Goal: Information Seeking & Learning: Learn about a topic

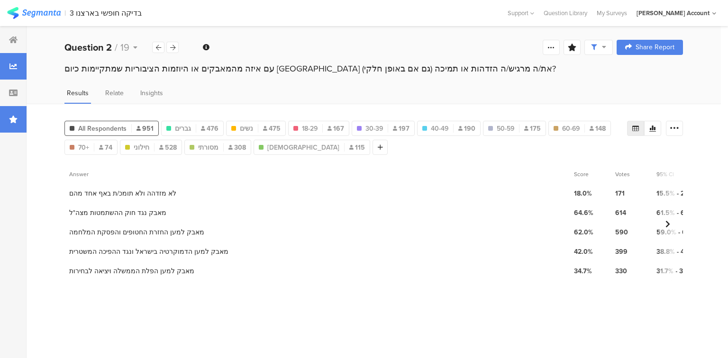
click at [13, 120] on icon at bounding box center [13, 120] width 9 height 8
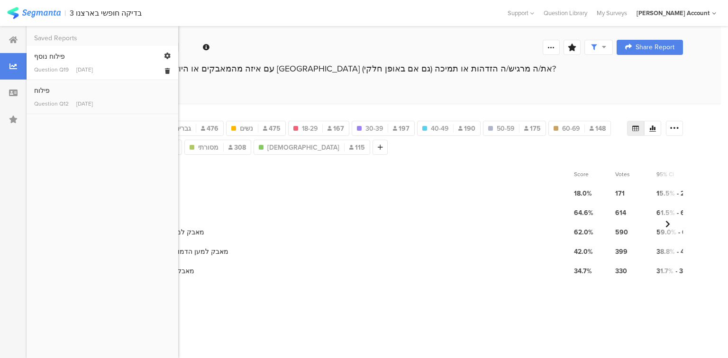
click at [45, 59] on div "פילוח נוסף" at bounding box center [102, 57] width 136 height 10
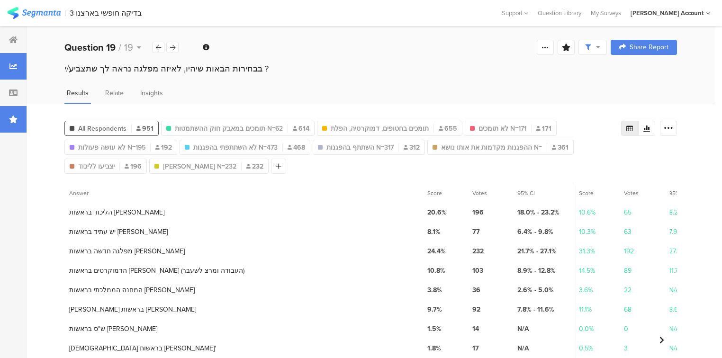
click at [13, 124] on div at bounding box center [13, 119] width 27 height 27
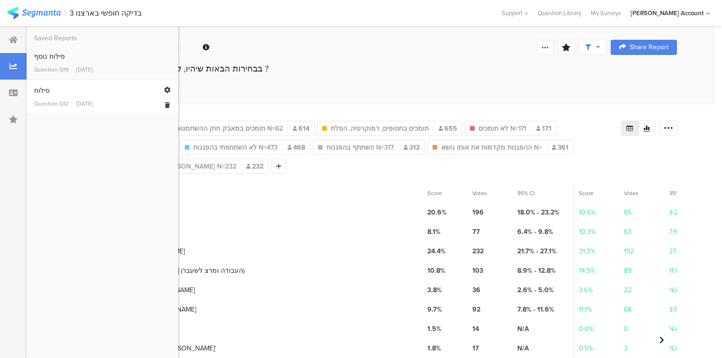
click at [57, 97] on link "פילוח Question Q12 [DATE]" at bounding box center [102, 97] width 136 height 22
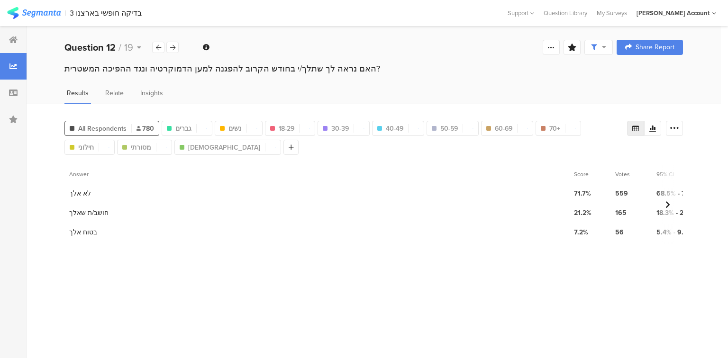
drag, startPoint x: 95, startPoint y: 51, endPoint x: 107, endPoint y: 87, distance: 37.6
click at [94, 51] on b "Question 12" at bounding box center [89, 47] width 51 height 14
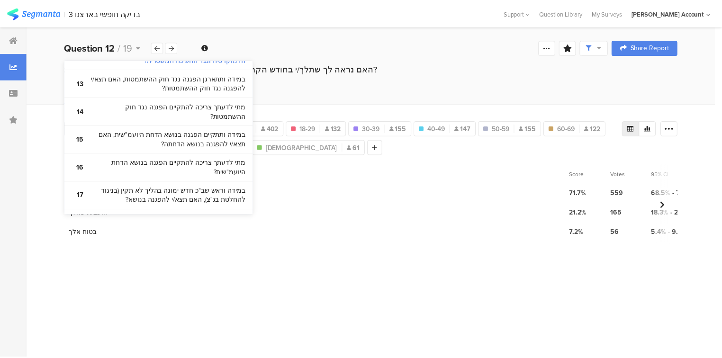
scroll to position [576, 0]
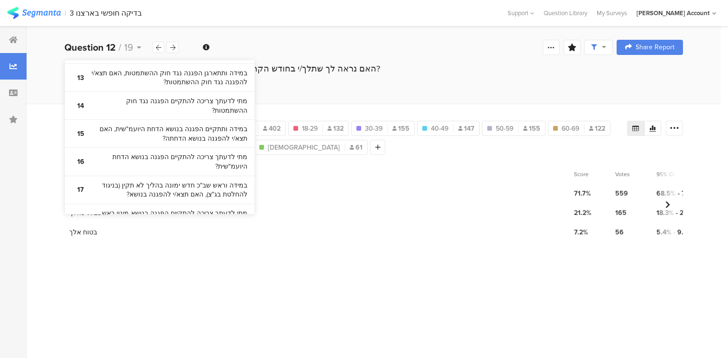
click at [148, 237] on bdi "בבחירות הבאות שיהיו, לאיזה מפלגה נראה לך שתצביע/י ?" at bounding box center [168, 246] width 158 height 18
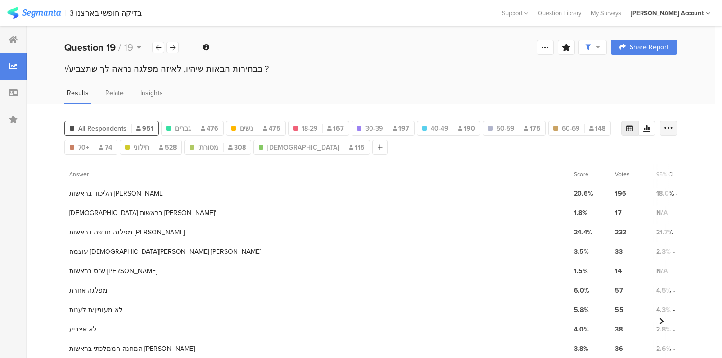
click at [673, 129] on icon at bounding box center [668, 128] width 9 height 9
click at [572, 155] on span "Export as Excel" at bounding box center [582, 154] width 45 height 9
click at [98, 47] on b "Question 19" at bounding box center [89, 47] width 51 height 14
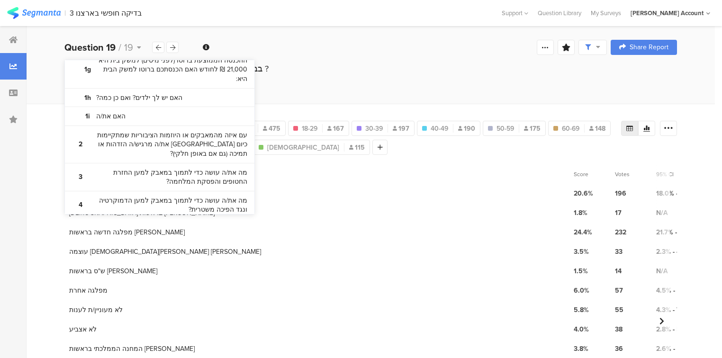
scroll to position [190, 0]
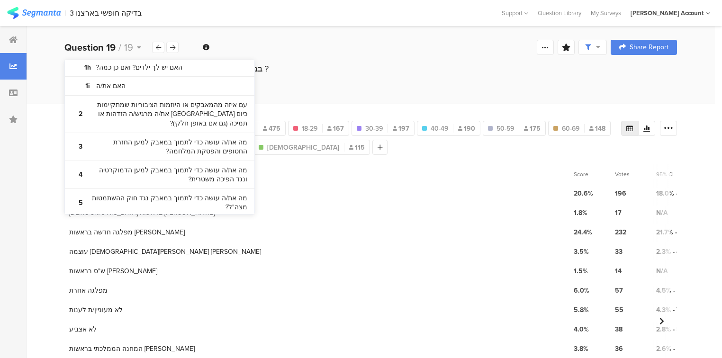
click at [319, 70] on div "בבחירות הבאות שיהיו, לאיזה מפלגה נראה לך שתצביע/י ?" at bounding box center [370, 69] width 613 height 12
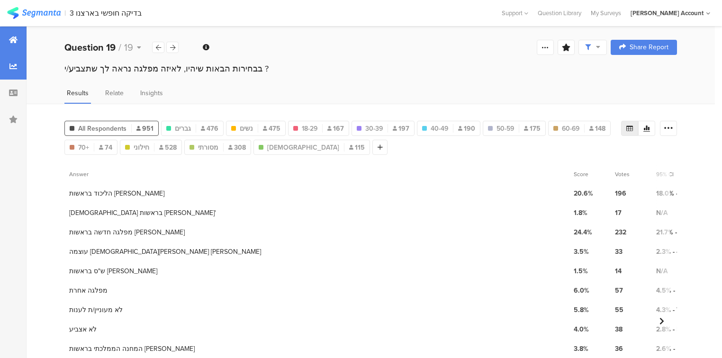
click at [6, 43] on div at bounding box center [13, 40] width 27 height 27
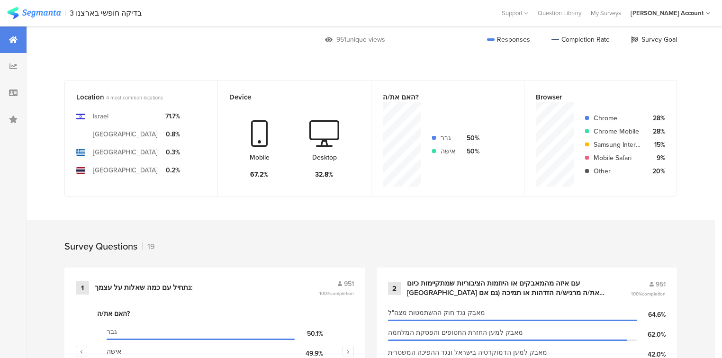
scroll to position [379, 0]
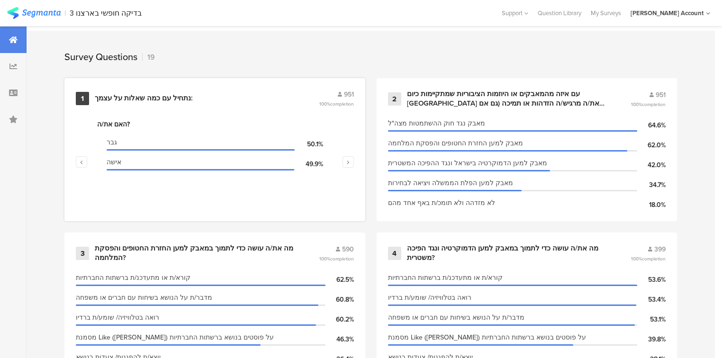
click at [155, 95] on div "נתחיל עם כמה ﻿שאלות על עצמך:" at bounding box center [144, 98] width 98 height 9
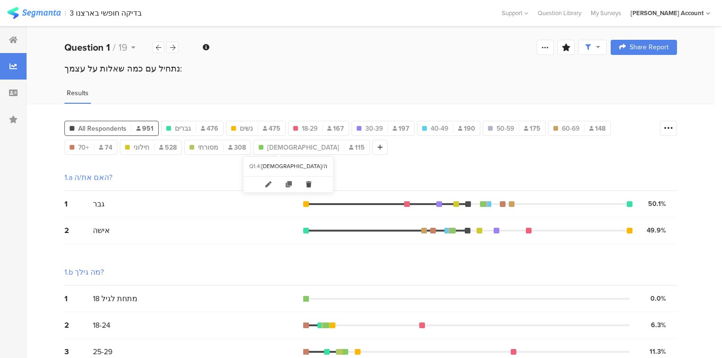
drag, startPoint x: 299, startPoint y: 181, endPoint x: 215, endPoint y: 146, distance: 91.0
click at [299, 181] on icon at bounding box center [308, 185] width 19 height 16
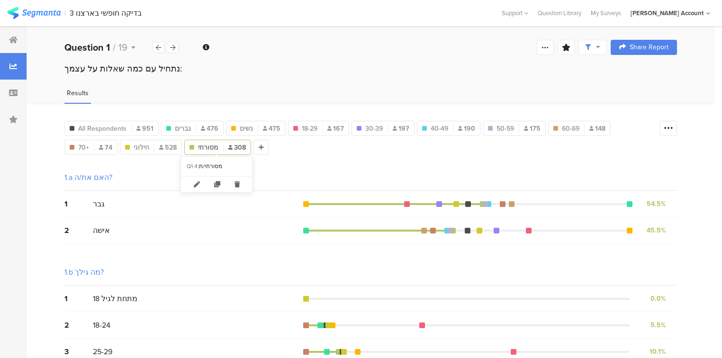
click at [237, 183] on icon at bounding box center [236, 185] width 19 height 16
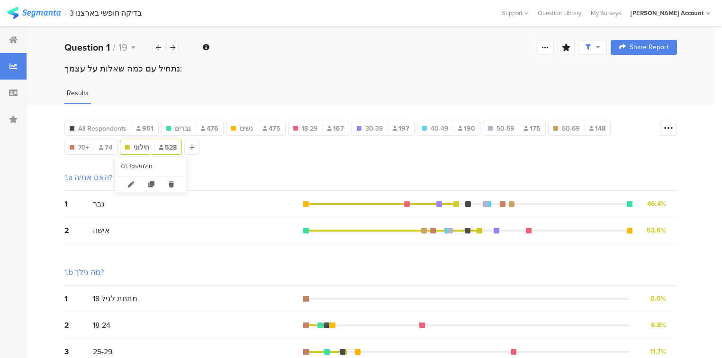
drag, startPoint x: 167, startPoint y: 184, endPoint x: 111, endPoint y: 159, distance: 61.1
click at [166, 184] on icon at bounding box center [171, 185] width 19 height 16
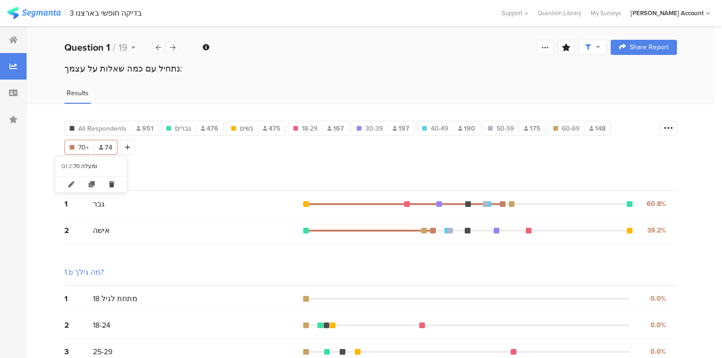
click at [114, 186] on icon at bounding box center [111, 185] width 19 height 16
type input "60-69"
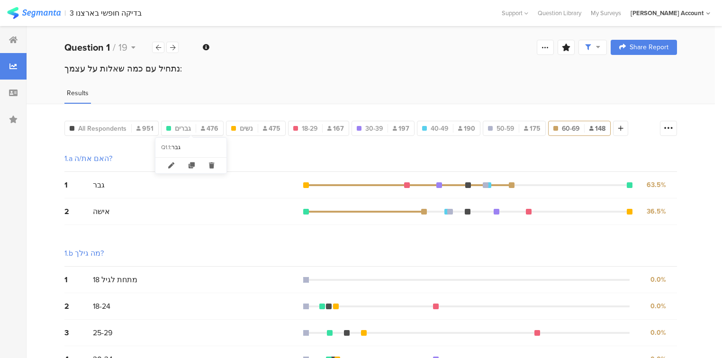
click at [213, 167] on icon at bounding box center [211, 166] width 19 height 16
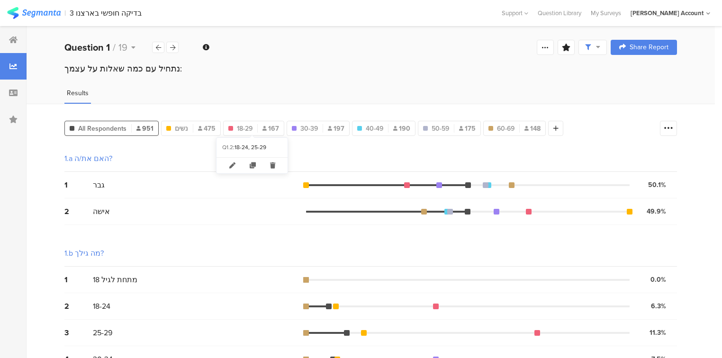
click at [272, 167] on icon at bounding box center [272, 166] width 19 height 16
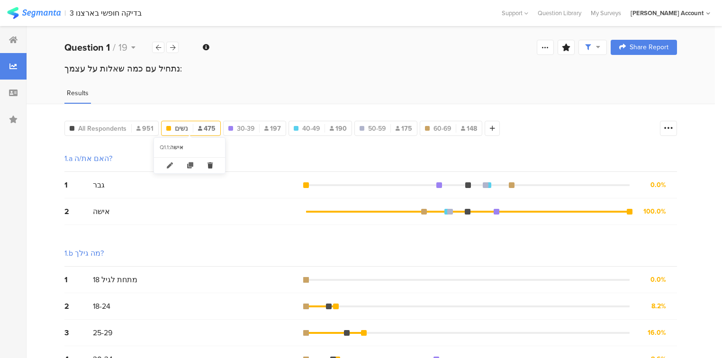
click at [209, 163] on icon at bounding box center [209, 166] width 19 height 16
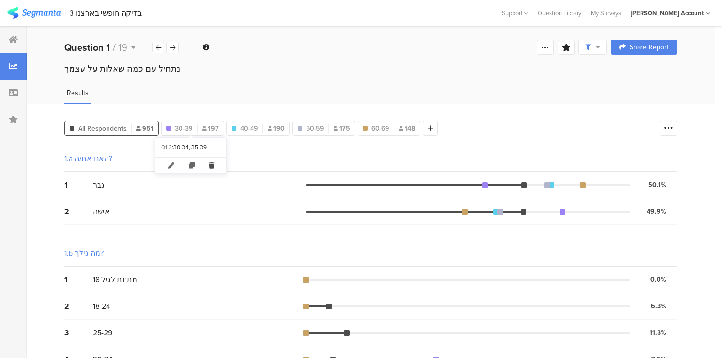
click at [214, 163] on icon at bounding box center [211, 166] width 19 height 16
click at [212, 165] on icon at bounding box center [211, 166] width 19 height 16
click at [210, 165] on icon at bounding box center [211, 166] width 19 height 16
click at [211, 165] on icon at bounding box center [211, 166] width 19 height 16
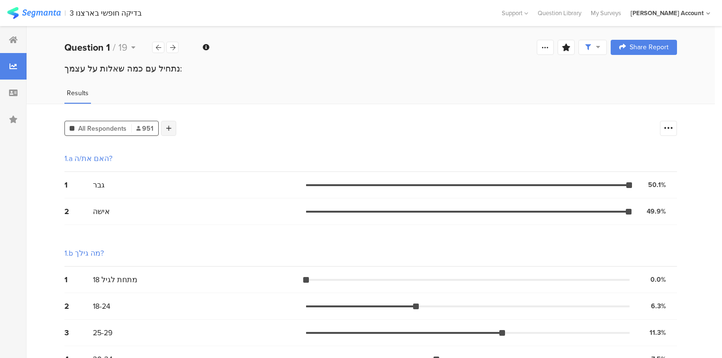
click at [170, 123] on div at bounding box center [168, 128] width 15 height 15
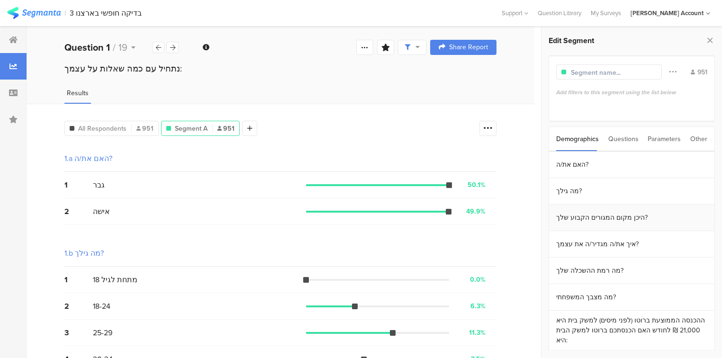
click at [599, 224] on section "היכן מקום המגורים הקבוע שלך?" at bounding box center [631, 218] width 165 height 27
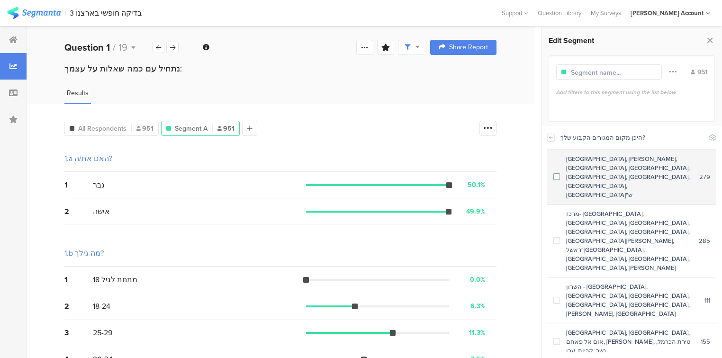
click at [595, 166] on div "[GEOGRAPHIC_DATA], [PERSON_NAME], [GEOGRAPHIC_DATA], [GEOGRAPHIC_DATA], [GEOGRA…" at bounding box center [629, 176] width 139 height 45
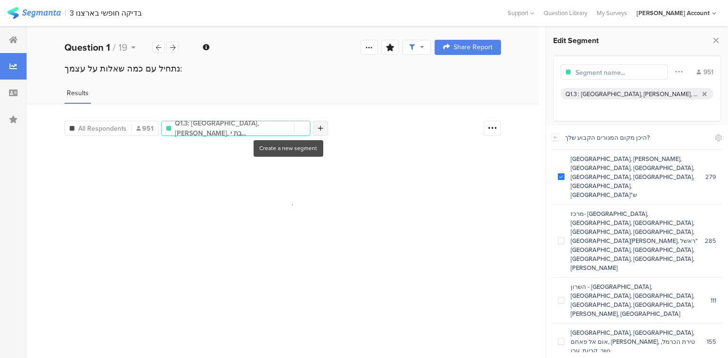
click at [318, 127] on icon at bounding box center [320, 128] width 5 height 7
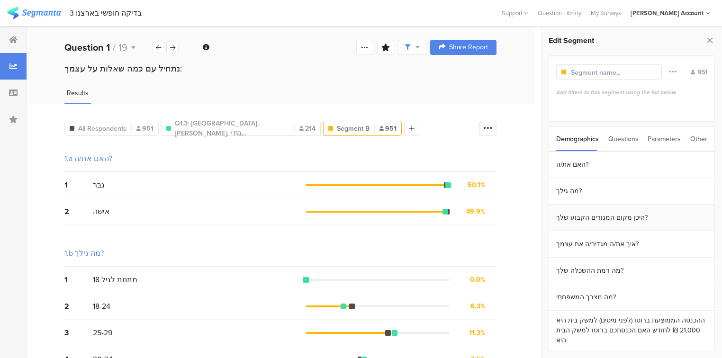
click at [590, 222] on section "היכן מקום המגורים הקבוע שלך?" at bounding box center [631, 218] width 165 height 27
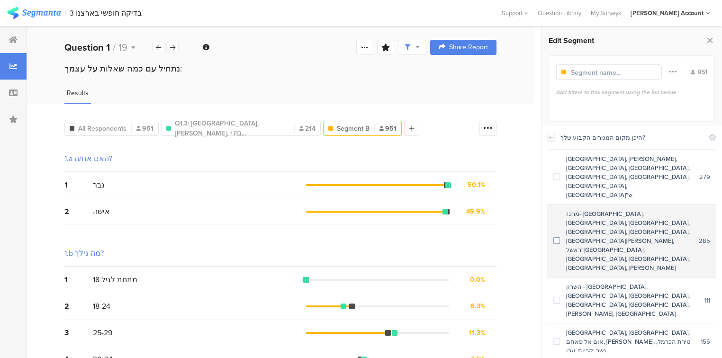
click at [581, 209] on div "מרכז- [GEOGRAPHIC_DATA], [GEOGRAPHIC_DATA], [GEOGRAPHIC_DATA], [GEOGRAPHIC_DATA…" at bounding box center [629, 240] width 139 height 63
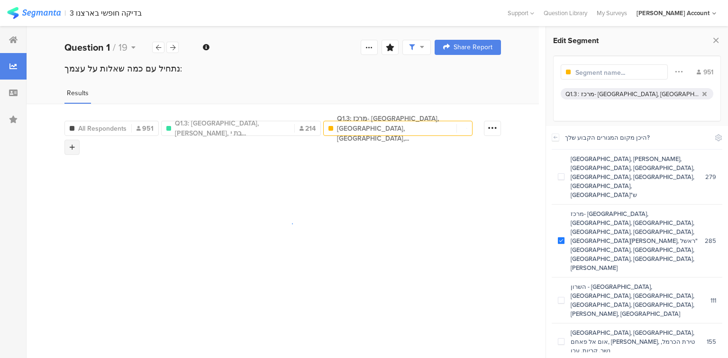
click at [75, 144] on icon at bounding box center [72, 147] width 5 height 7
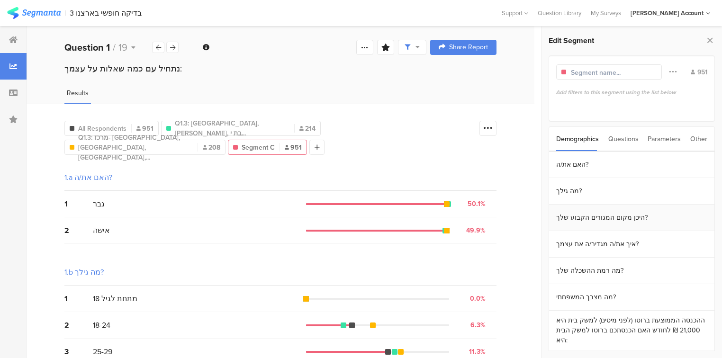
click at [576, 219] on section "היכן מקום המגורים הקבוע שלך?" at bounding box center [631, 218] width 165 height 27
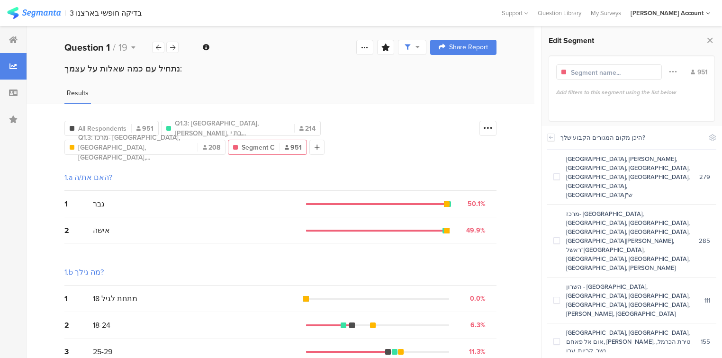
click at [576, 282] on div "השרון - [GEOGRAPHIC_DATA], [GEOGRAPHIC_DATA], [GEOGRAPHIC_DATA], [GEOGRAPHIC_DA…" at bounding box center [632, 300] width 145 height 36
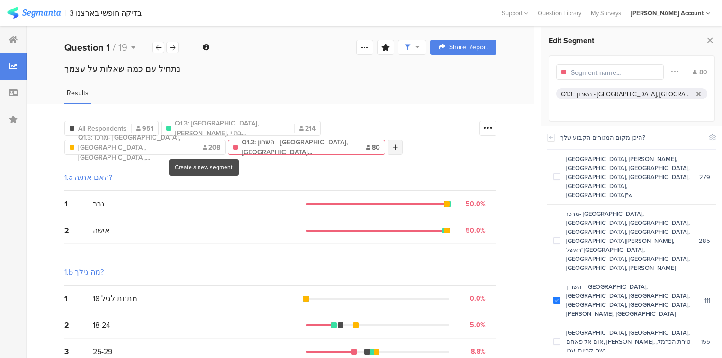
click at [388, 145] on div at bounding box center [395, 147] width 15 height 15
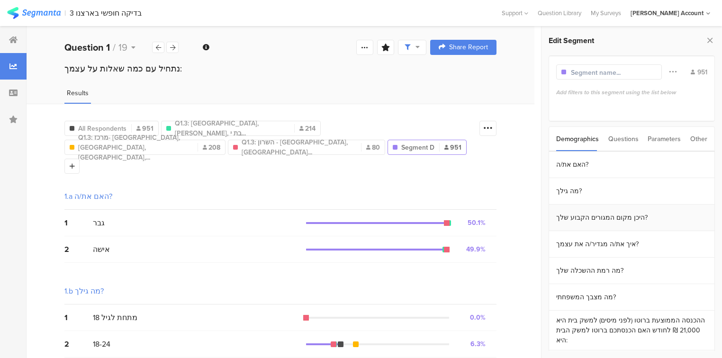
click at [602, 221] on section "היכן מקום המגורים הקבוע שלך?" at bounding box center [631, 218] width 165 height 27
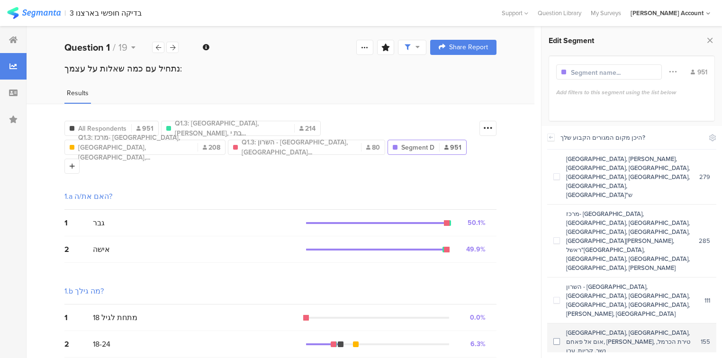
click at [600, 328] on div "[GEOGRAPHIC_DATA], [GEOGRAPHIC_DATA], אום אל פאחם, [PERSON_NAME], טירת הכרמל, נ…" at bounding box center [630, 341] width 141 height 27
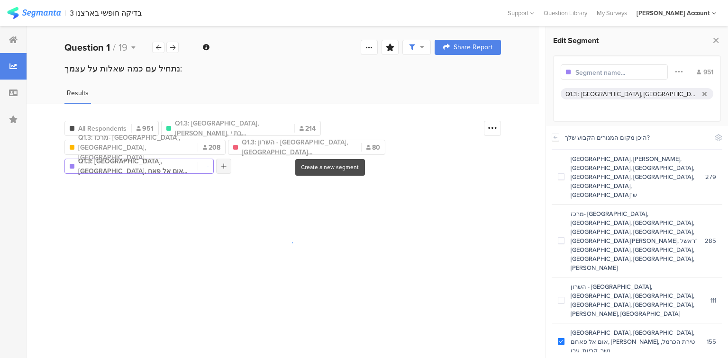
click at [227, 163] on icon at bounding box center [223, 166] width 5 height 7
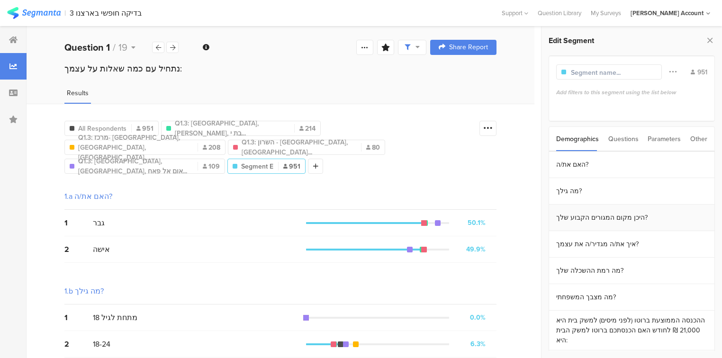
click at [592, 224] on section "היכן מקום המגורים הקבוע שלך?" at bounding box center [631, 218] width 165 height 27
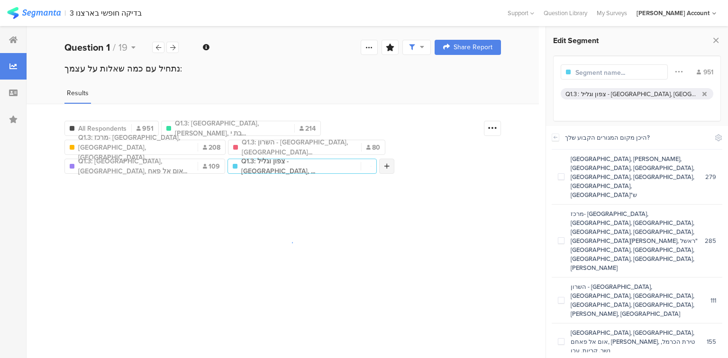
click at [390, 163] on icon at bounding box center [386, 166] width 5 height 7
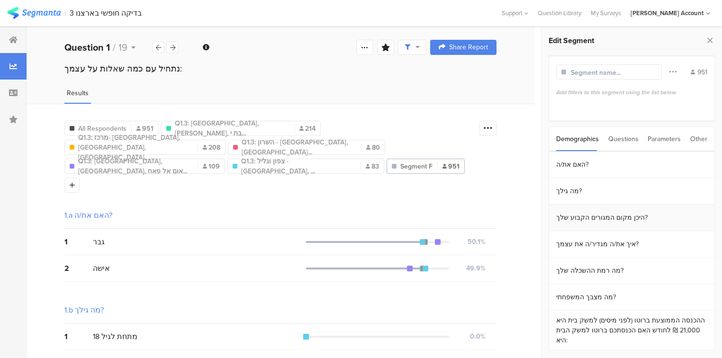
click at [602, 220] on section "היכן מקום המגורים הקבוע שלך?" at bounding box center [631, 218] width 165 height 27
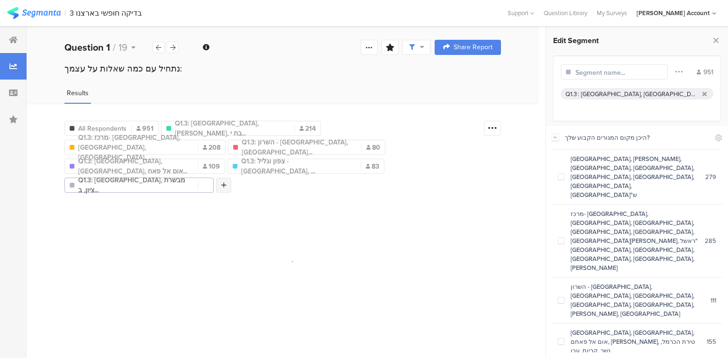
click at [221, 182] on icon at bounding box center [223, 185] width 5 height 7
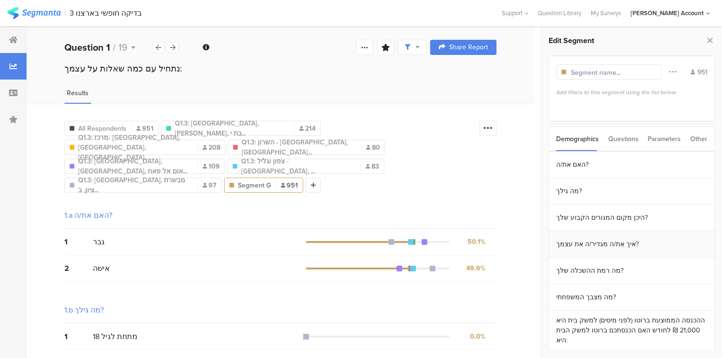
click at [580, 249] on section "איך את/ה מגדיר/ה את עצמך?" at bounding box center [631, 244] width 165 height 27
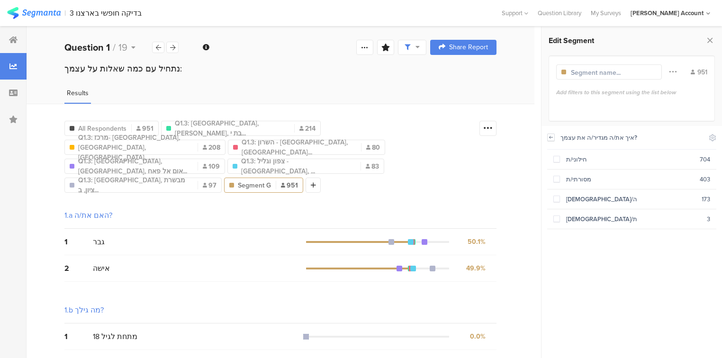
click at [551, 138] on icon at bounding box center [551, 138] width 7 height 8
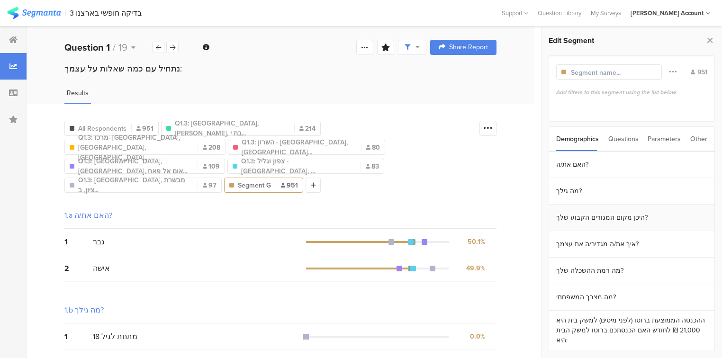
click at [599, 219] on section "היכן מקום המגורים הקבוע שלך?" at bounding box center [631, 218] width 165 height 27
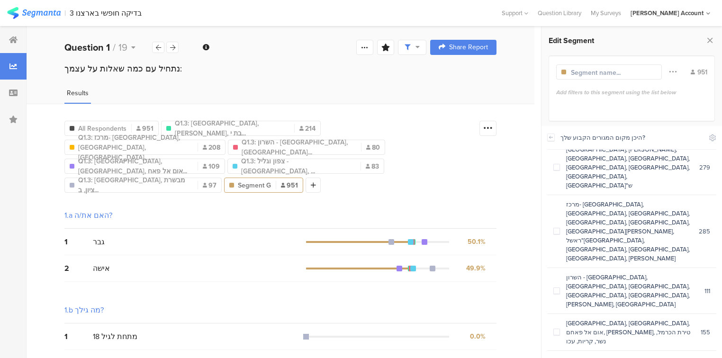
scroll to position [13, 0]
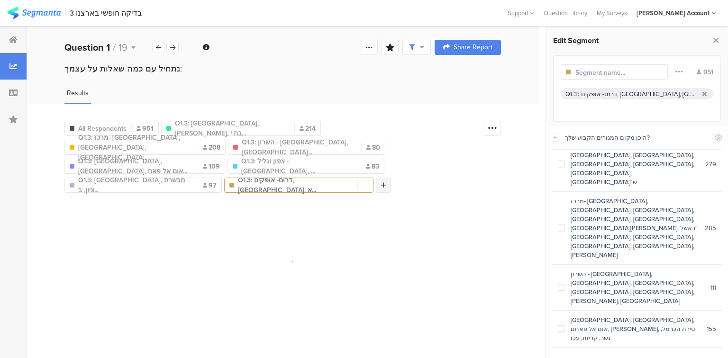
drag, startPoint x: 327, startPoint y: 164, endPoint x: 346, endPoint y: 173, distance: 22.0
click at [376, 178] on div at bounding box center [383, 185] width 15 height 15
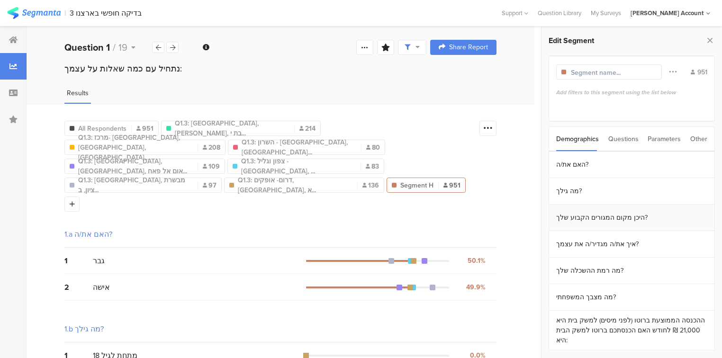
click at [599, 217] on section "היכן מקום המגורים הקבוע שלך?" at bounding box center [631, 218] width 165 height 27
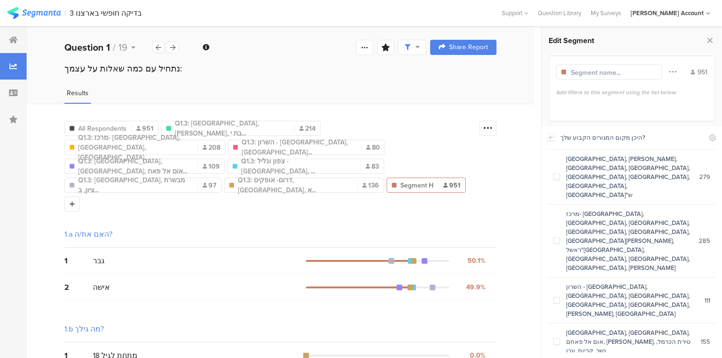
scroll to position [13, 0]
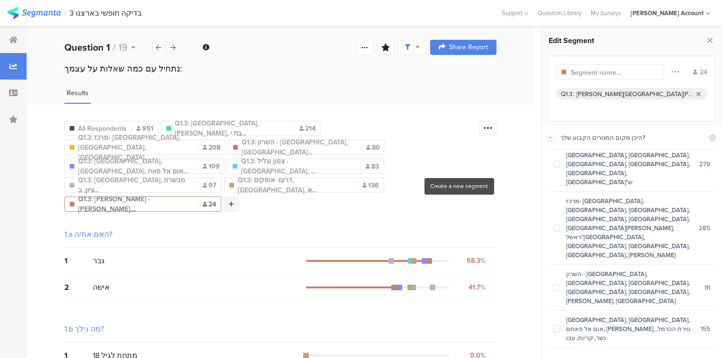
click at [234, 201] on icon at bounding box center [231, 204] width 5 height 7
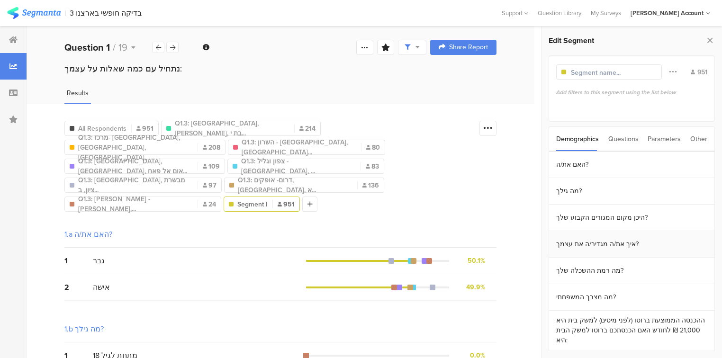
click at [608, 245] on section "איך את/ה מגדיר/ה את עצמך?" at bounding box center [631, 244] width 165 height 27
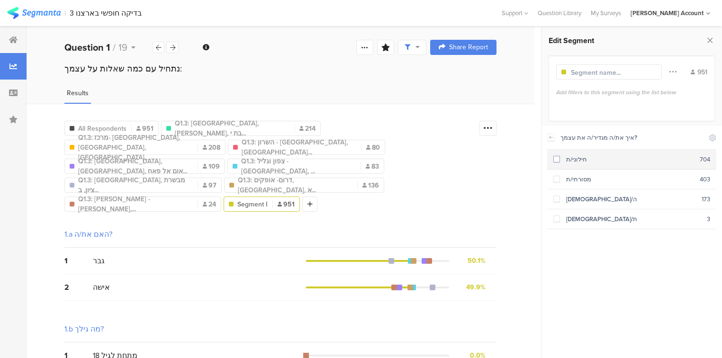
click at [590, 163] on div "חילוני/ת" at bounding box center [630, 159] width 140 height 9
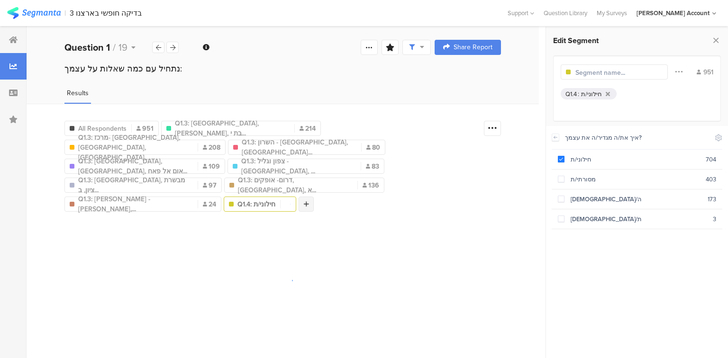
click at [299, 197] on div at bounding box center [306, 204] width 15 height 15
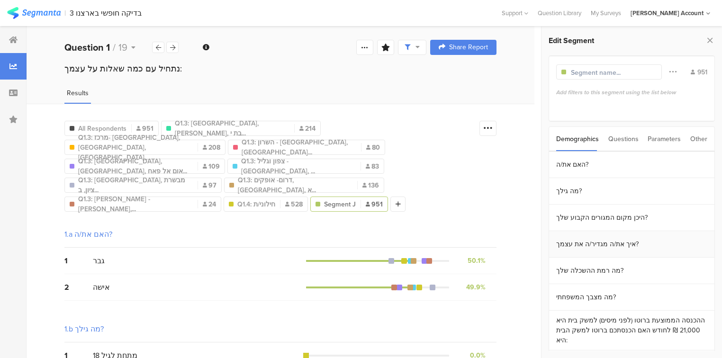
click at [579, 243] on section "איך את/ה מגדיר/ה את עצמך?" at bounding box center [631, 244] width 165 height 27
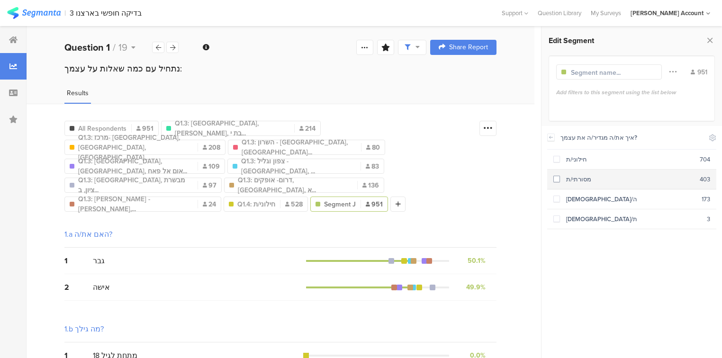
click at [568, 182] on div "מסורתי/ת" at bounding box center [630, 179] width 140 height 9
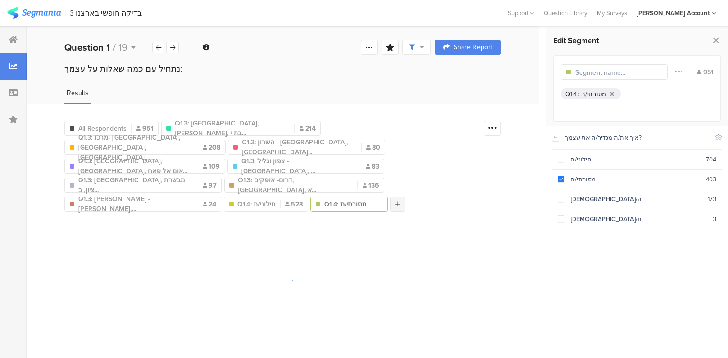
click at [395, 201] on icon at bounding box center [397, 204] width 5 height 7
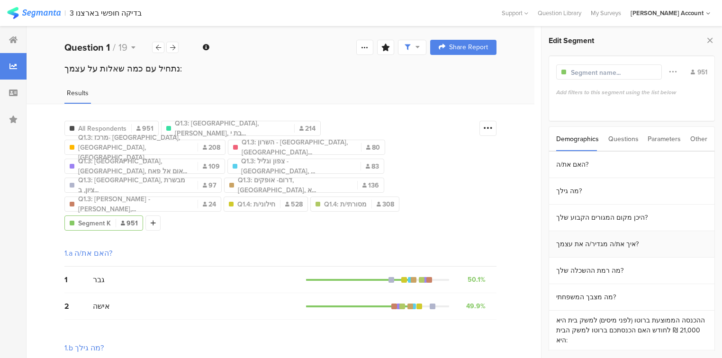
click at [592, 248] on section "איך את/ה מגדיר/ה את עצמך?" at bounding box center [631, 244] width 165 height 27
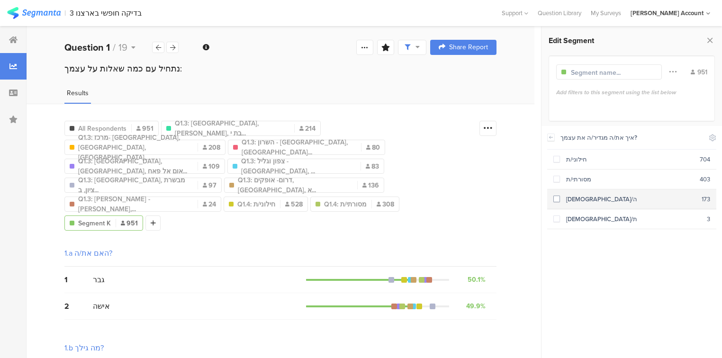
click at [571, 199] on div "[DEMOGRAPHIC_DATA]/ה" at bounding box center [631, 199] width 142 height 9
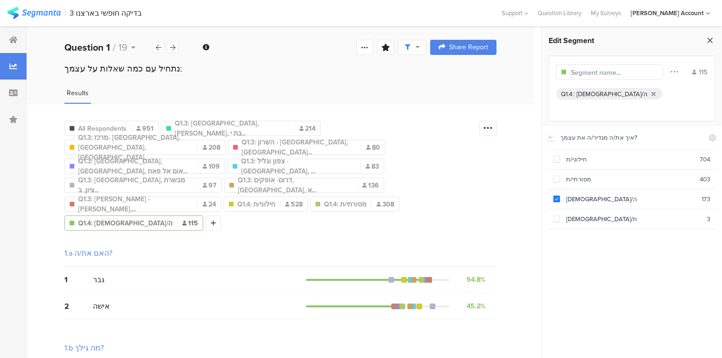
click at [713, 40] on icon at bounding box center [710, 40] width 10 height 13
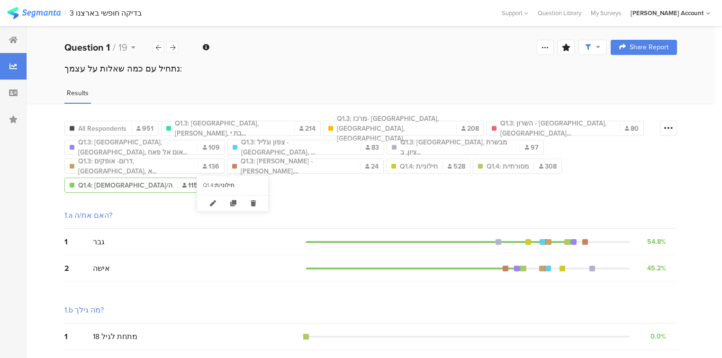
drag, startPoint x: 254, startPoint y: 204, endPoint x: 253, endPoint y: 189, distance: 14.7
click at [254, 204] on icon at bounding box center [253, 204] width 19 height 16
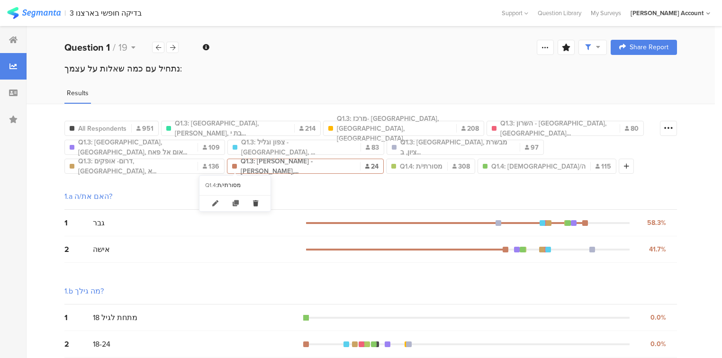
click at [254, 200] on icon at bounding box center [255, 204] width 19 height 16
drag, startPoint x: 249, startPoint y: 202, endPoint x: 246, endPoint y: 193, distance: 9.0
click at [248, 202] on icon at bounding box center [257, 204] width 19 height 16
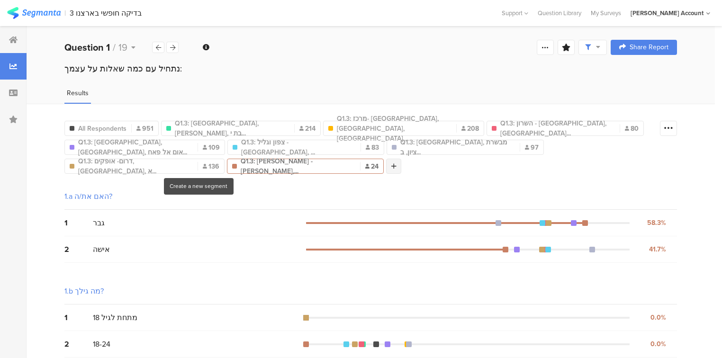
click at [391, 163] on icon at bounding box center [393, 166] width 5 height 7
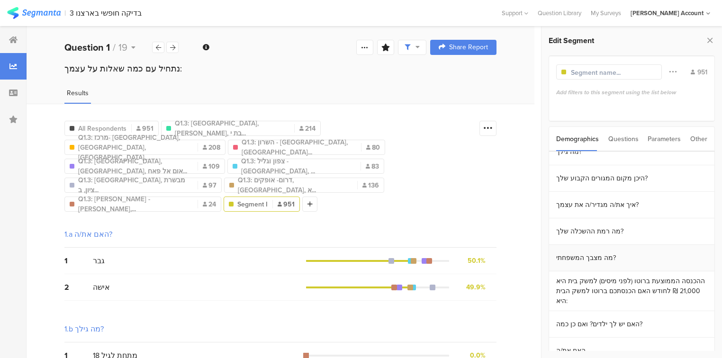
scroll to position [41, 0]
click at [601, 283] on section "ההכנסה הממוצעת ברוטו (לפני מיסים) למשק בית היא 21,000 ₪ לחודש האם הכנסתכם ברוטו…" at bounding box center [631, 290] width 165 height 40
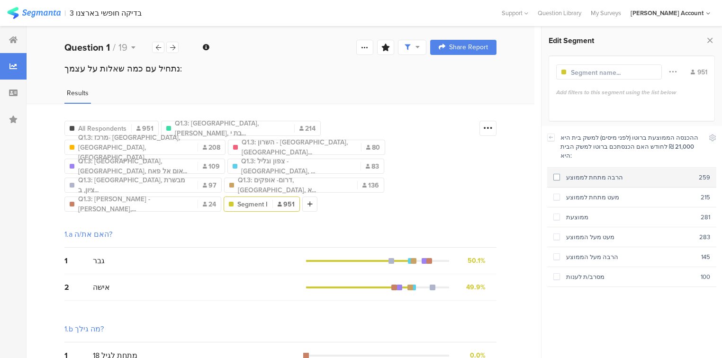
click at [572, 173] on div "הרבה מתחת לממוצע" at bounding box center [629, 177] width 139 height 9
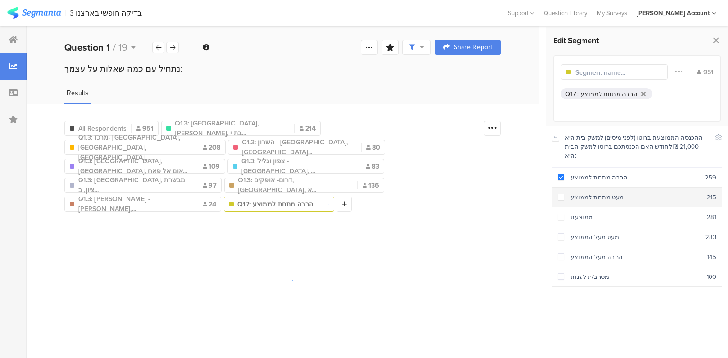
click at [572, 193] on div "מעט מתחת לממוצע" at bounding box center [635, 197] width 142 height 9
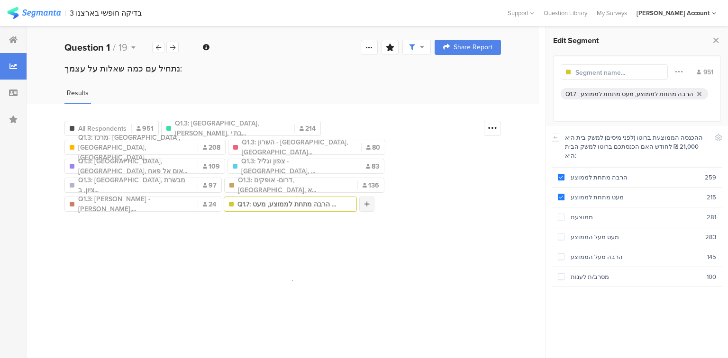
click at [364, 201] on icon at bounding box center [366, 204] width 5 height 7
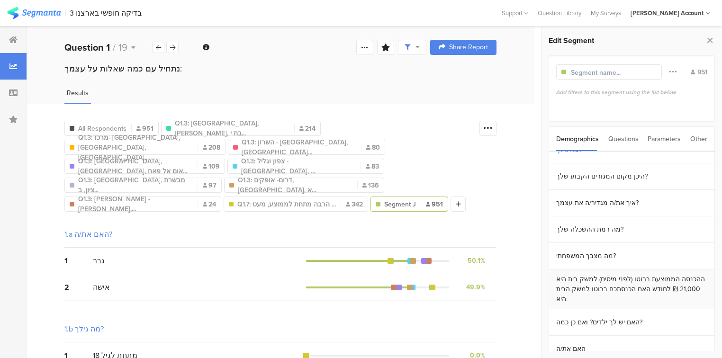
click at [600, 287] on section "ההכנסה הממוצעת ברוטו (לפני מיסים) למשק בית היא 21,000 ₪ לחודש האם הכנסתכם ברוטו…" at bounding box center [631, 290] width 165 height 40
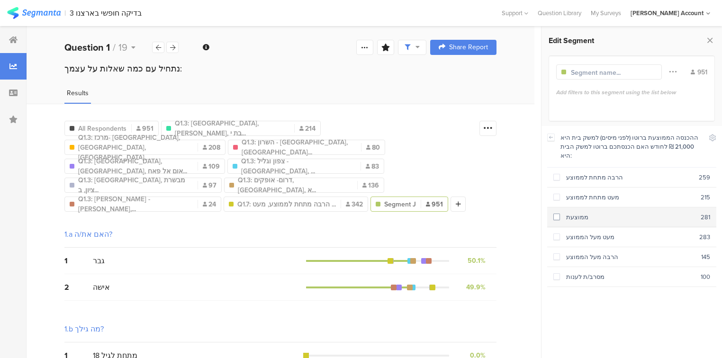
click at [572, 213] on div "ממוצעת" at bounding box center [630, 217] width 141 height 9
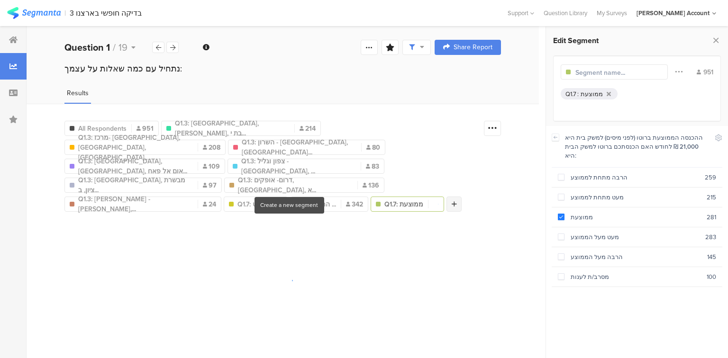
click at [452, 201] on icon at bounding box center [454, 204] width 5 height 7
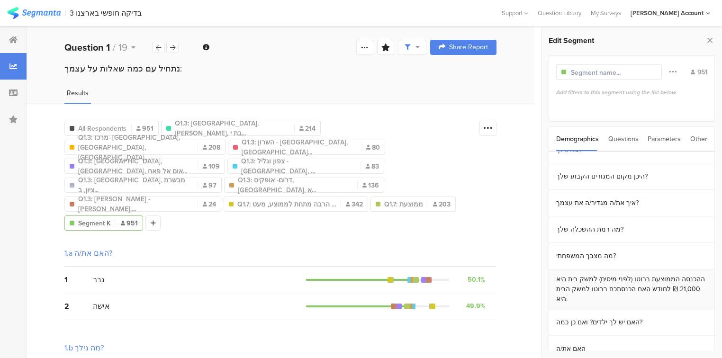
click at [591, 283] on section "ההכנסה הממוצעת ברוטו (לפני מיסים) למשק בית היא 21,000 ₪ לחודש האם הכנסתכם ברוטו…" at bounding box center [631, 290] width 165 height 40
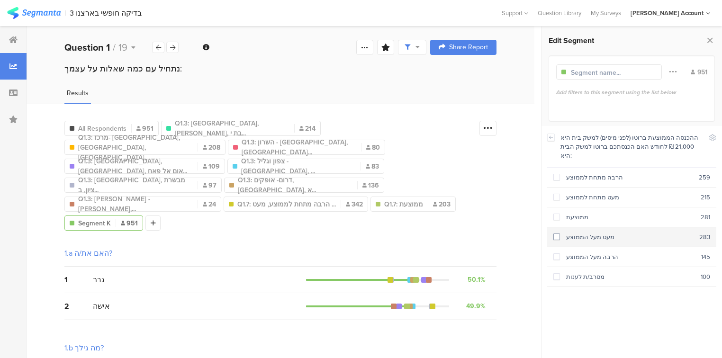
drag, startPoint x: 575, startPoint y: 226, endPoint x: 576, endPoint y: 236, distance: 10.0
click at [574, 233] on div "מעט מעל הממוצע" at bounding box center [629, 237] width 139 height 9
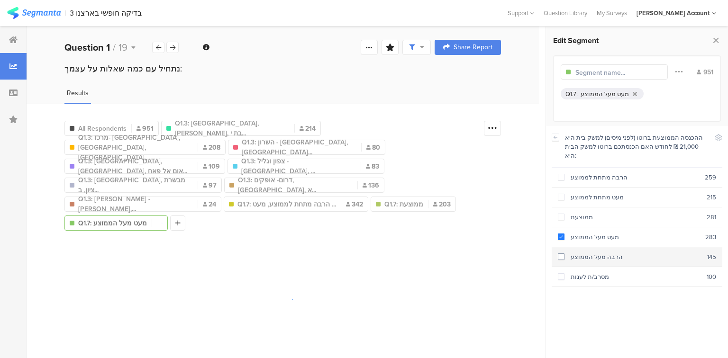
click at [581, 253] on div "הרבה מעל הממוצע" at bounding box center [635, 257] width 143 height 9
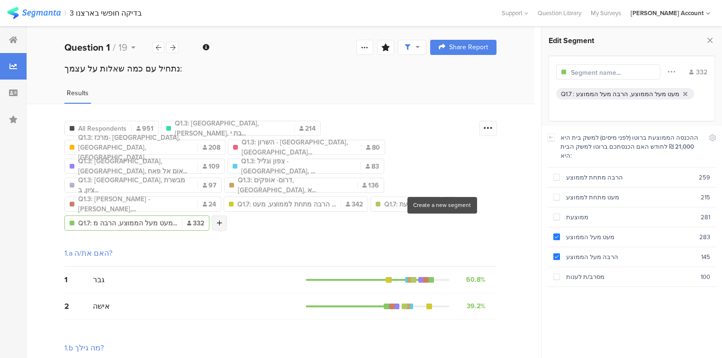
click at [222, 220] on icon at bounding box center [219, 223] width 5 height 7
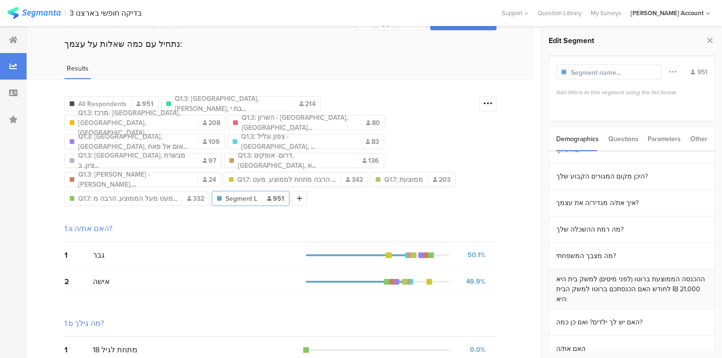
scroll to position [38, 0]
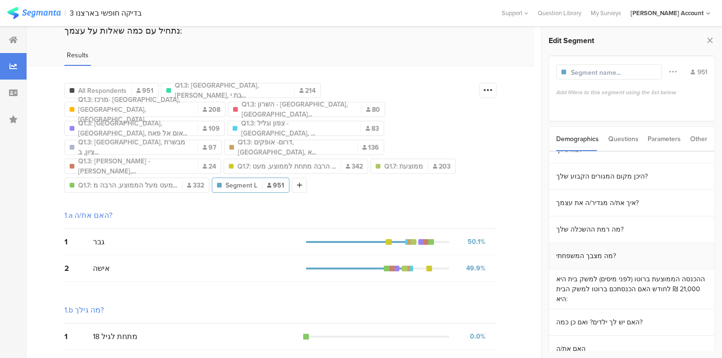
click at [601, 255] on section "מה מצבך המשפחתי?" at bounding box center [631, 256] width 165 height 27
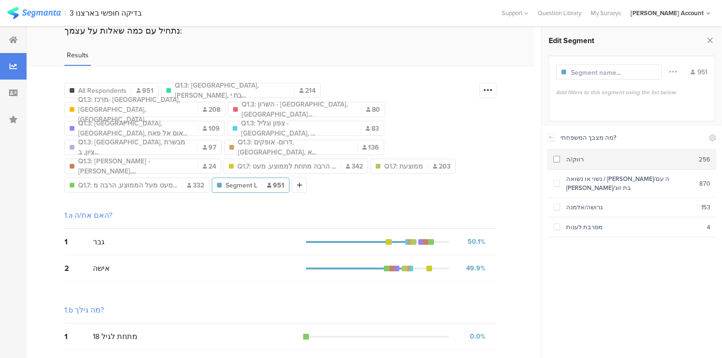
click at [568, 157] on div "רווק/ה" at bounding box center [629, 159] width 139 height 9
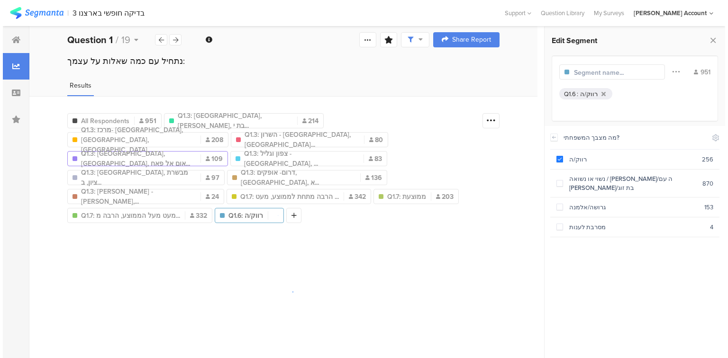
scroll to position [0, 0]
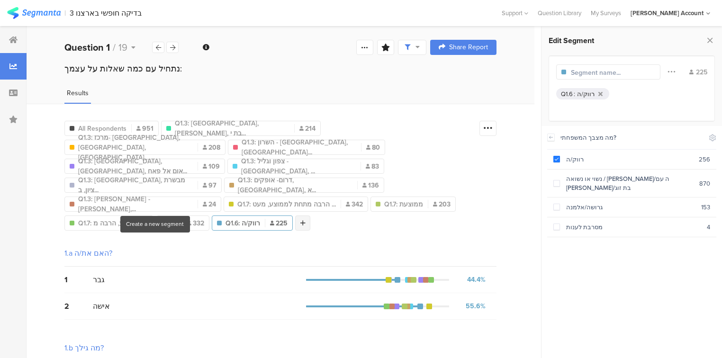
click at [300, 220] on icon at bounding box center [302, 223] width 5 height 7
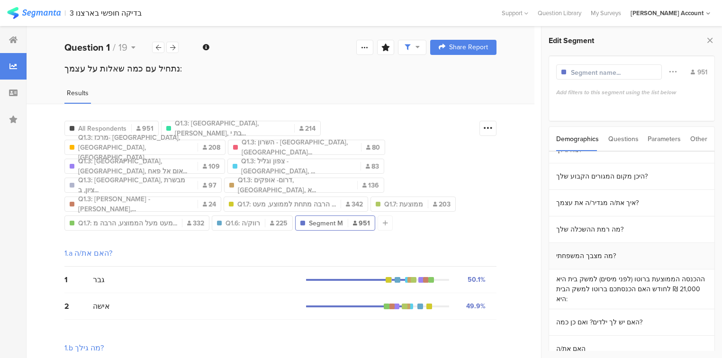
click at [590, 256] on section "מה מצבך המשפחתי?" at bounding box center [631, 256] width 165 height 27
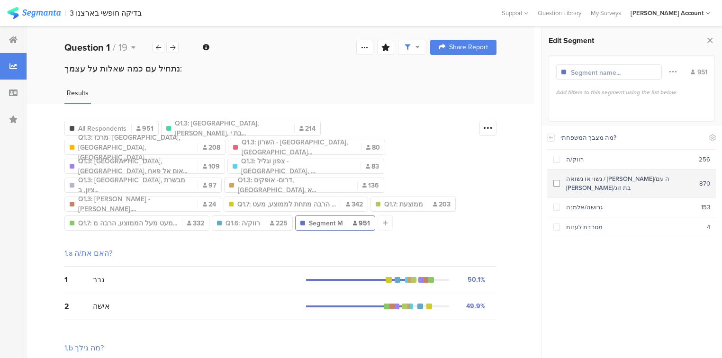
click at [584, 176] on div "נשוי או נשואה / [PERSON_NAME]/ה עם [PERSON_NAME]/בת זוג" at bounding box center [629, 183] width 139 height 18
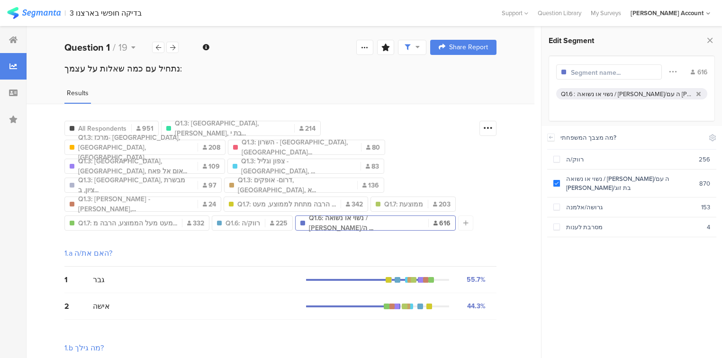
click at [458, 216] on div at bounding box center [465, 223] width 15 height 15
click at [124, 240] on icon at bounding box center [124, 242] width 19 height 16
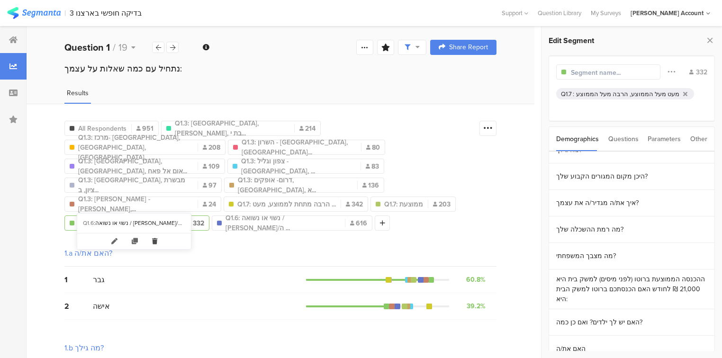
click at [146, 243] on icon at bounding box center [154, 242] width 19 height 16
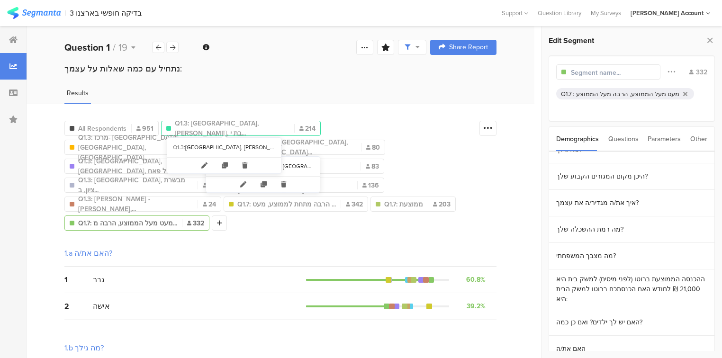
click at [209, 125] on span "Q1.3: [GEOGRAPHIC_DATA], [PERSON_NAME], בת י..." at bounding box center [232, 128] width 115 height 20
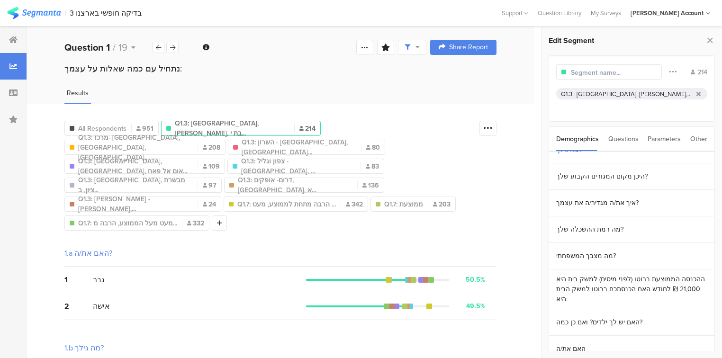
click at [591, 72] on input "text" at bounding box center [612, 73] width 82 height 10
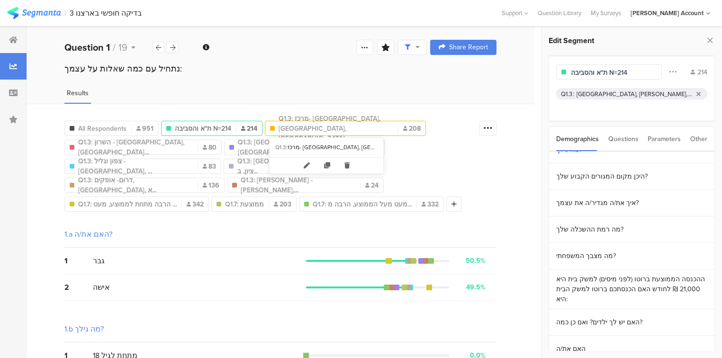
type input "ת"א והסביבה N=214"
click at [311, 126] on span "Q1.3: מרכז- [GEOGRAPHIC_DATA], [GEOGRAPHIC_DATA], [GEOGRAPHIC_DATA],..." at bounding box center [336, 129] width 115 height 30
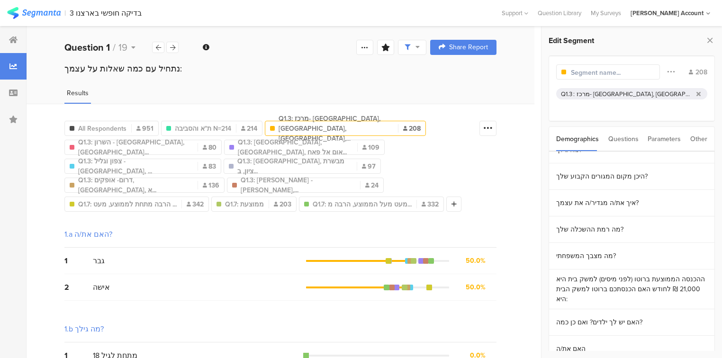
click at [579, 74] on input "text" at bounding box center [612, 73] width 82 height 10
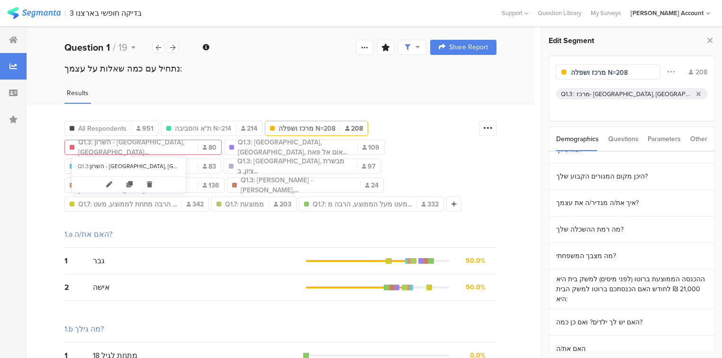
type input "מרכז ושפלה N=208"
drag, startPoint x: 112, startPoint y: 148, endPoint x: 174, endPoint y: 137, distance: 63.5
click at [111, 149] on span "Q1.3: השרון - [GEOGRAPHIC_DATA], [GEOGRAPHIC_DATA]..." at bounding box center [135, 147] width 115 height 20
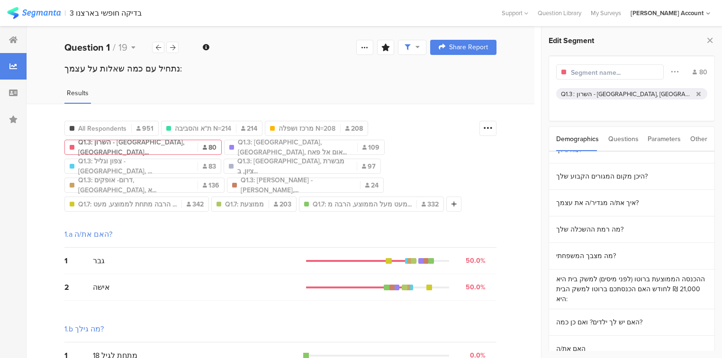
click at [573, 70] on input "text" at bounding box center [612, 73] width 82 height 10
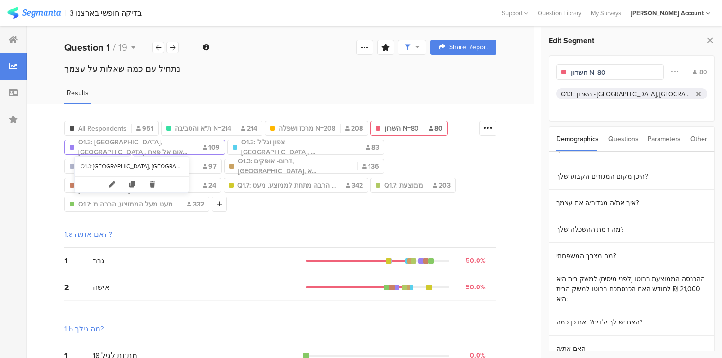
type input "השרון N=80"
click at [130, 148] on span "Q1.3: [GEOGRAPHIC_DATA], [GEOGRAPHIC_DATA], אום אל פאח..." at bounding box center [135, 147] width 115 height 20
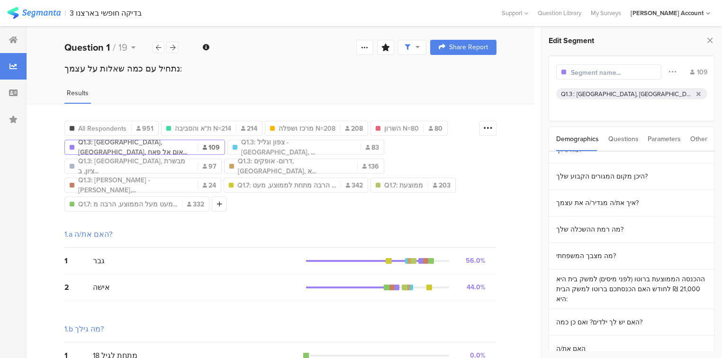
click at [606, 76] on input "text" at bounding box center [612, 73] width 82 height 10
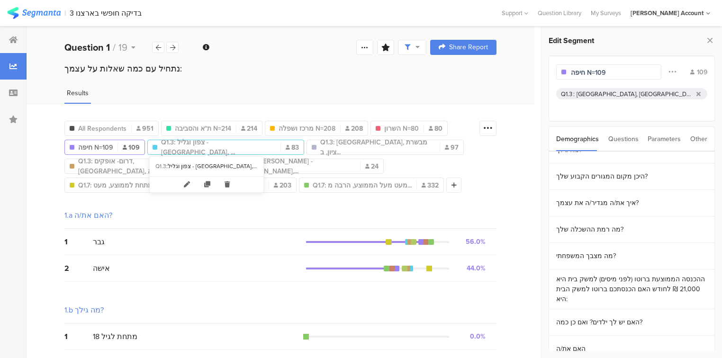
type input "חיפה N=109"
click at [201, 148] on span "Q1.3: צפון וגליל - [GEOGRAPHIC_DATA], ..." at bounding box center [218, 147] width 115 height 20
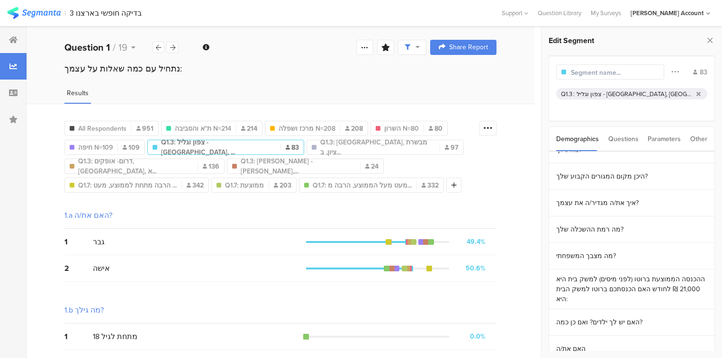
click at [605, 72] on input "text" at bounding box center [612, 73] width 82 height 10
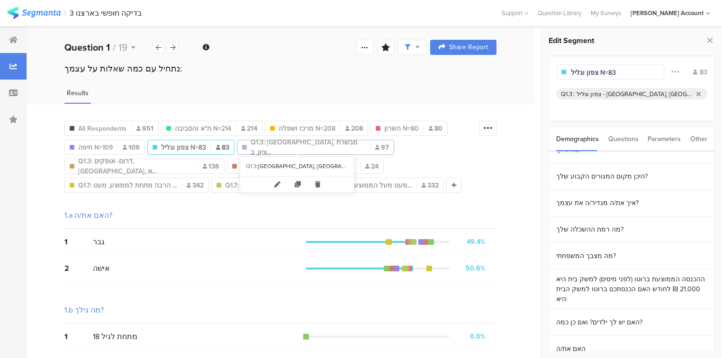
type input "צפון וגליל N=83"
drag, startPoint x: 264, startPoint y: 146, endPoint x: 318, endPoint y: 145, distance: 53.6
click at [265, 146] on span "Q1.3: [GEOGRAPHIC_DATA], מבשרת ציון, ב..." at bounding box center [308, 147] width 115 height 20
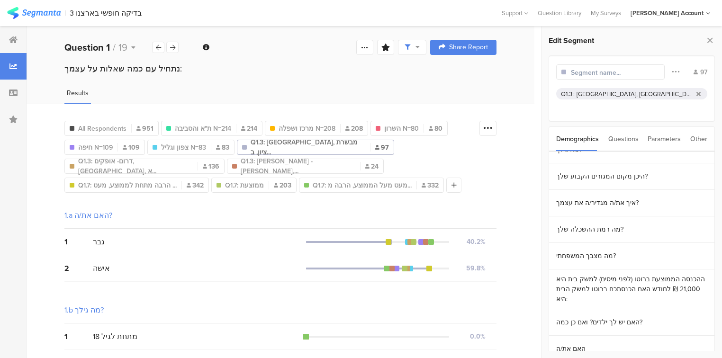
click at [599, 72] on input "text" at bounding box center [612, 73] width 82 height 10
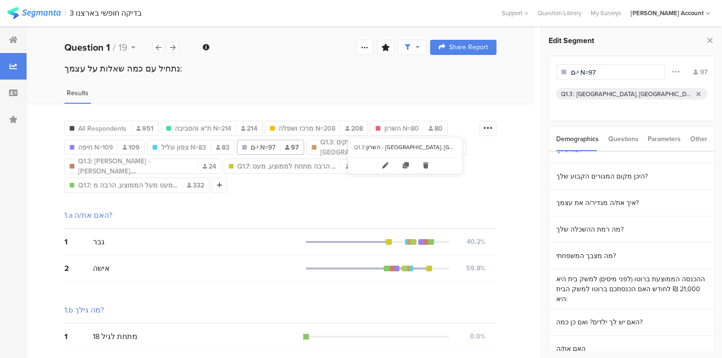
type input "י-ם N=97"
click at [355, 144] on div "Q1.3" at bounding box center [359, 148] width 11 height 8
click at [336, 148] on span "Q1.3: דרום- אופקים, [GEOGRAPHIC_DATA], א..." at bounding box center [377, 147] width 115 height 20
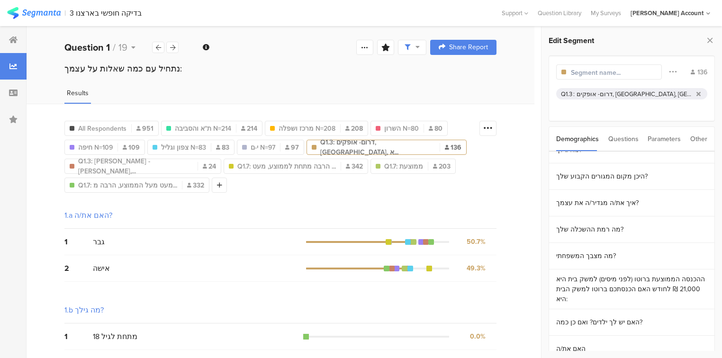
click at [605, 70] on input "text" at bounding box center [612, 73] width 82 height 10
type input "דרום N=136"
click at [104, 165] on span "Q1.3: [PERSON_NAME] - [PERSON_NAME],..." at bounding box center [135, 166] width 115 height 20
click at [602, 74] on input "text" at bounding box center [612, 73] width 82 height 10
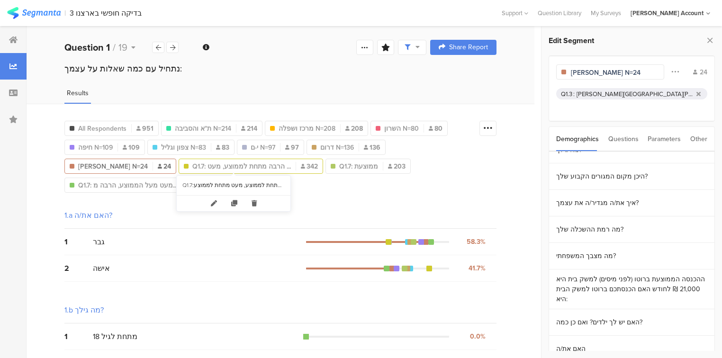
type input "[PERSON_NAME] N=24"
click at [228, 165] on span "Q1.7: הרבה מתחת לממוצע, מעט ..." at bounding box center [241, 167] width 99 height 10
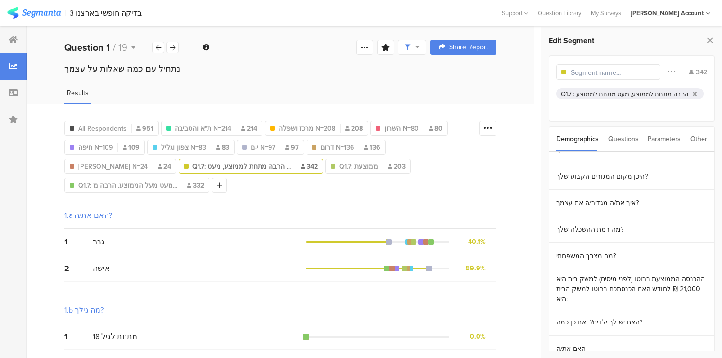
click at [630, 74] on input "text" at bounding box center [612, 73] width 82 height 10
type input "מתחת לממוצע N=342"
drag, startPoint x: 315, startPoint y: 164, endPoint x: 390, endPoint y: 146, distance: 77.5
click at [315, 165] on span "Q1.7: ממוצעת" at bounding box center [324, 167] width 39 height 10
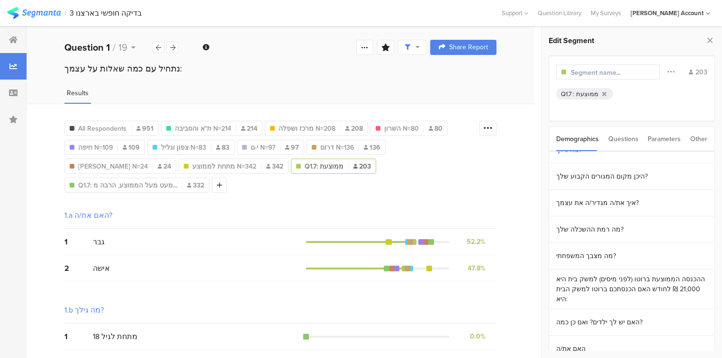
click at [621, 72] on input "text" at bounding box center [612, 73] width 82 height 10
type input "ממוצע N=203"
click at [97, 184] on div "[PERSON_NAME][GEOGRAPHIC_DATA][PERSON_NAME], [GEOGRAPHIC_DATA], [GEOGRAPHIC_DAT…" at bounding box center [119, 185] width 90 height 8
click at [168, 183] on span "Q1.7: מעט מעל הממוצע, הרבה מ..." at bounding box center [127, 186] width 99 height 10
click at [600, 69] on input "text" at bounding box center [612, 73] width 82 height 10
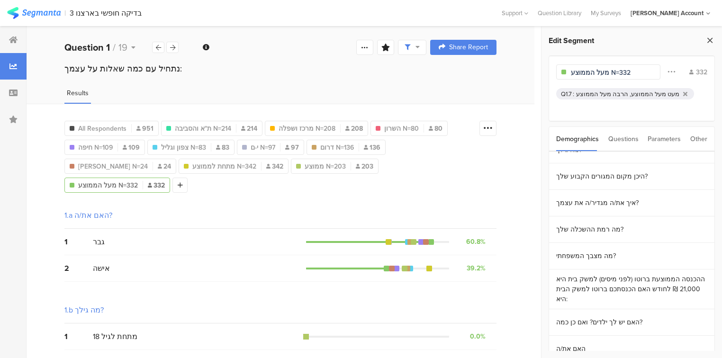
type input "מעל הממוצע N=332"
drag, startPoint x: 708, startPoint y: 38, endPoint x: 677, endPoint y: 39, distance: 30.3
click at [708, 38] on icon at bounding box center [710, 40] width 10 height 13
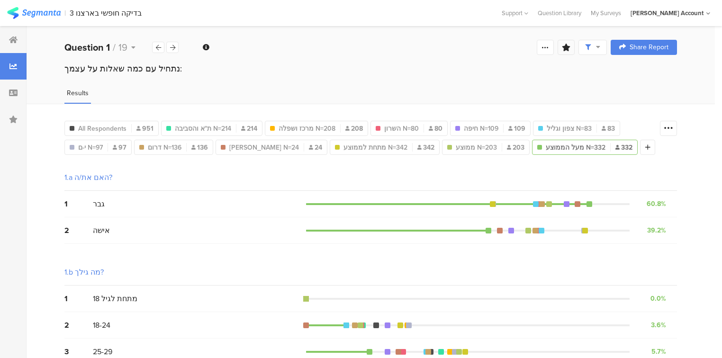
click at [570, 49] on icon at bounding box center [566, 48] width 9 height 8
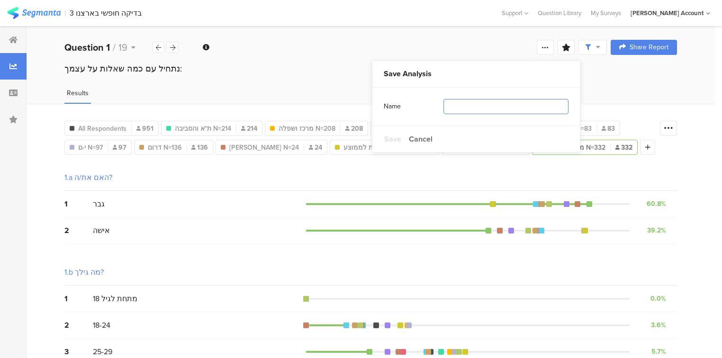
click at [507, 104] on input "text" at bounding box center [506, 106] width 125 height 15
click at [124, 124] on span "All Respondents" at bounding box center [102, 129] width 48 height 10
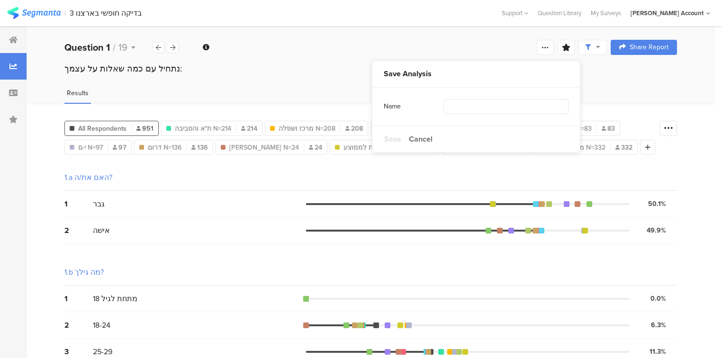
click at [124, 124] on span "All Respondents" at bounding box center [102, 129] width 48 height 10
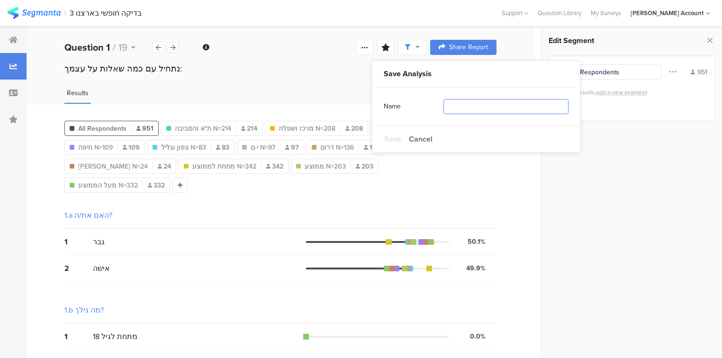
click at [490, 109] on input "text" at bounding box center [506, 106] width 125 height 15
type input "פילוחים נוספים"
click at [392, 143] on span "Save" at bounding box center [392, 139] width 17 height 11
click at [21, 124] on div at bounding box center [13, 119] width 27 height 27
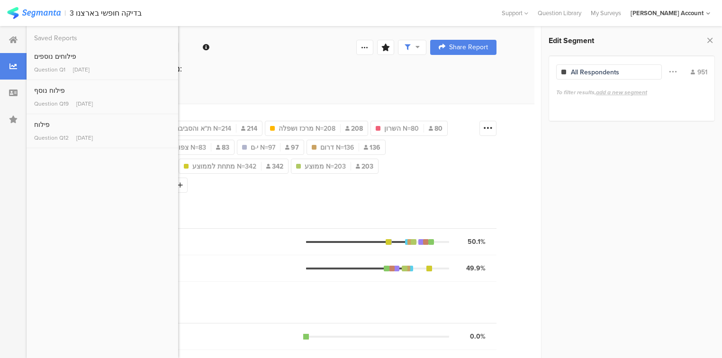
click at [236, 223] on div "1.a האם את/ה?" at bounding box center [280, 215] width 432 height 27
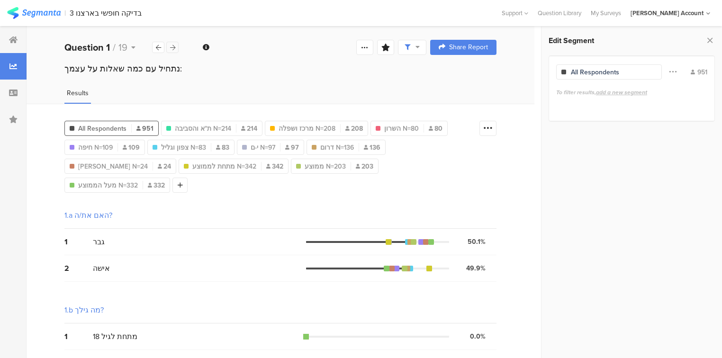
click at [175, 47] on icon at bounding box center [172, 48] width 5 height 6
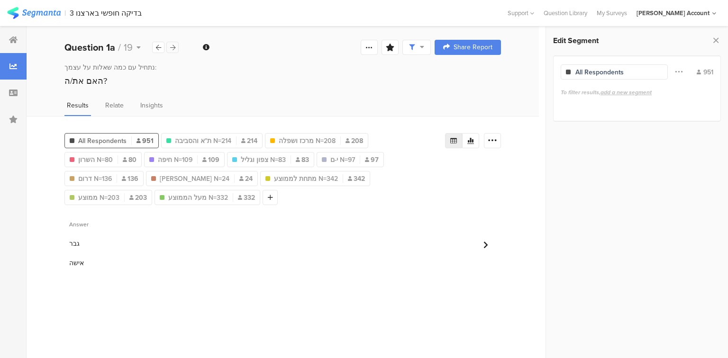
click at [175, 47] on icon at bounding box center [172, 48] width 5 height 6
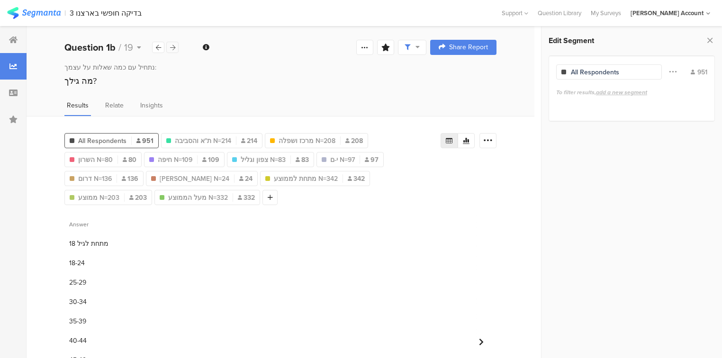
click at [175, 47] on icon at bounding box center [172, 48] width 5 height 6
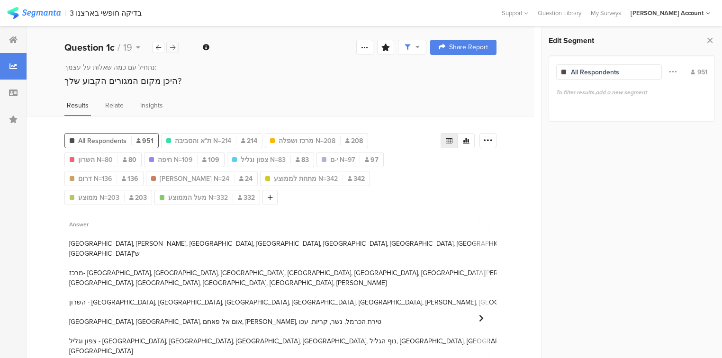
click at [175, 47] on icon at bounding box center [172, 48] width 5 height 6
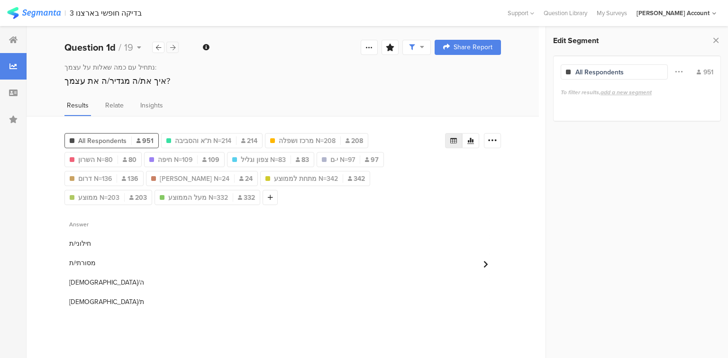
click at [175, 47] on icon at bounding box center [172, 48] width 5 height 6
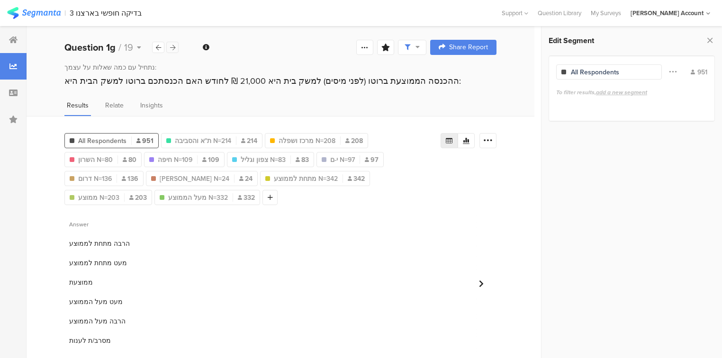
click at [175, 47] on icon at bounding box center [172, 48] width 5 height 6
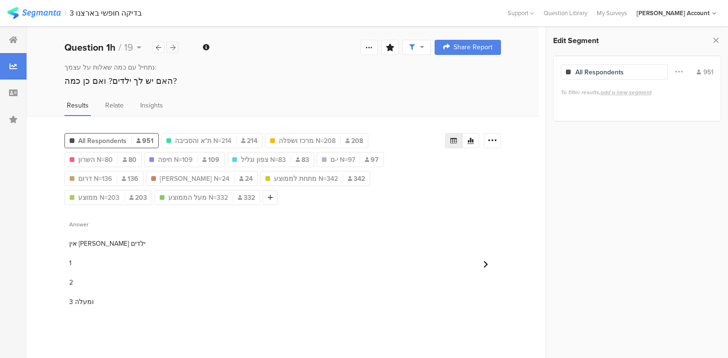
click at [175, 47] on icon at bounding box center [172, 48] width 5 height 6
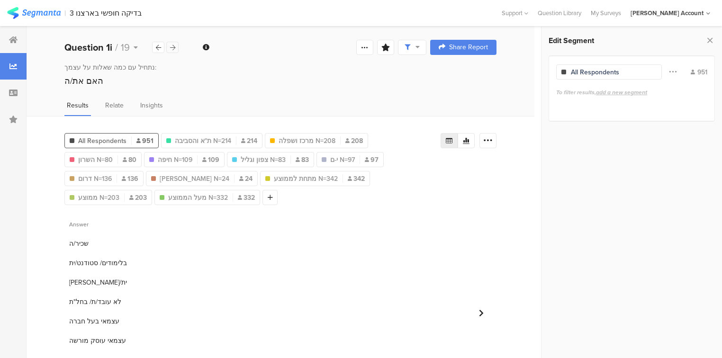
click at [175, 47] on icon at bounding box center [172, 48] width 5 height 6
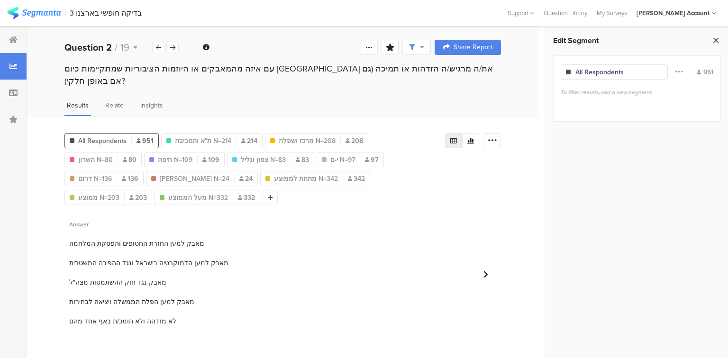
click at [719, 38] on icon at bounding box center [716, 40] width 10 height 13
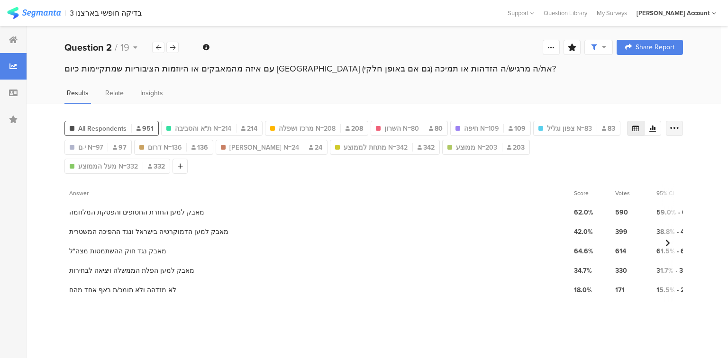
click at [680, 129] on div at bounding box center [674, 128] width 17 height 15
click at [579, 158] on span "Export as Excel" at bounding box center [582, 154] width 45 height 9
click at [174, 48] on icon at bounding box center [172, 48] width 5 height 6
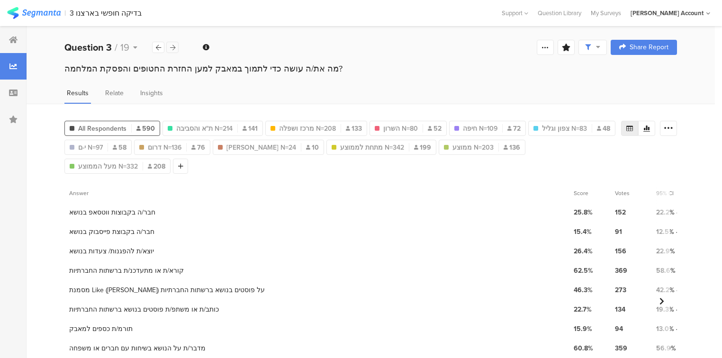
click at [174, 48] on icon at bounding box center [172, 48] width 5 height 6
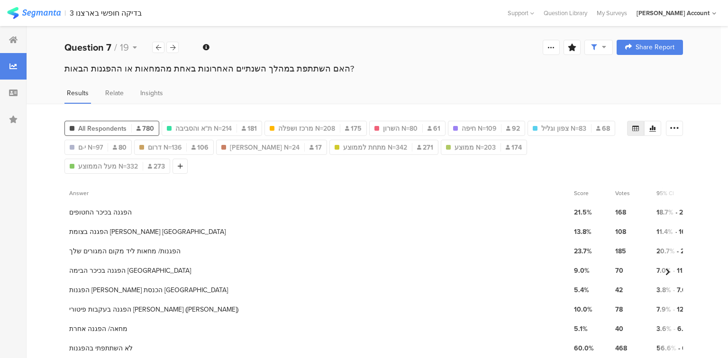
click at [680, 130] on div at bounding box center [674, 128] width 17 height 15
click at [588, 157] on span "Export as Excel" at bounding box center [582, 154] width 45 height 9
click at [290, 242] on div "3 הפגנות/ מחאות ליד מקום המגורים שלך" at bounding box center [316, 251] width 505 height 19
click at [11, 126] on div at bounding box center [13, 119] width 27 height 27
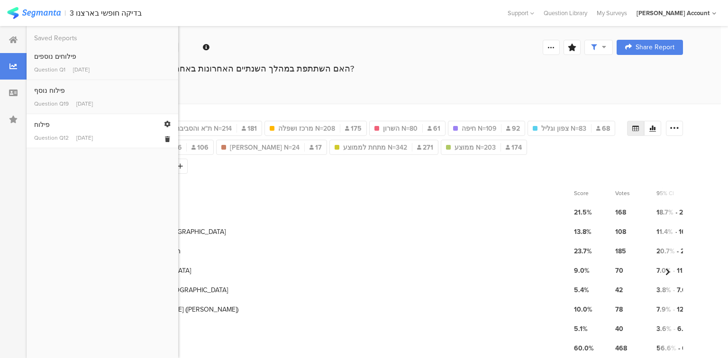
click at [59, 132] on link "פילוח Question Q12 [DATE]" at bounding box center [102, 131] width 136 height 22
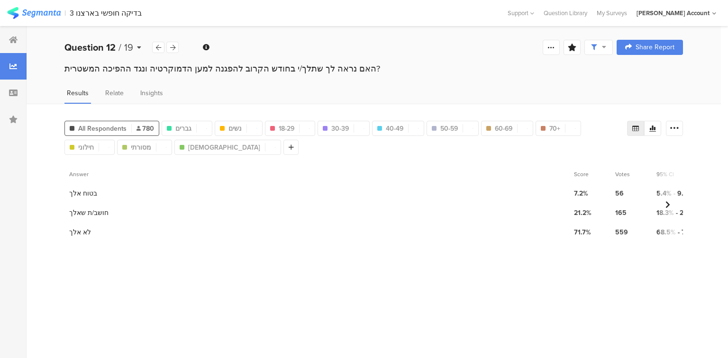
click at [106, 50] on b "Question 12" at bounding box center [89, 47] width 51 height 14
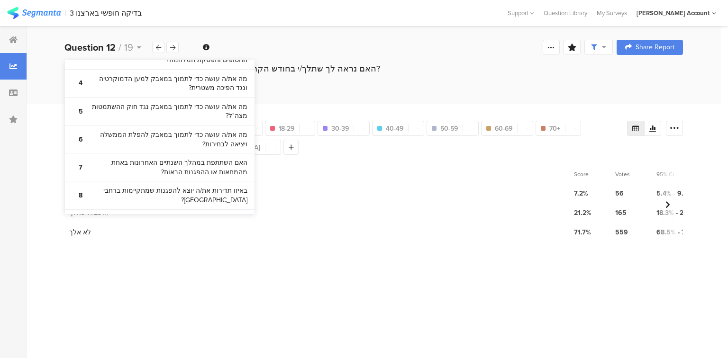
scroll to position [341, 0]
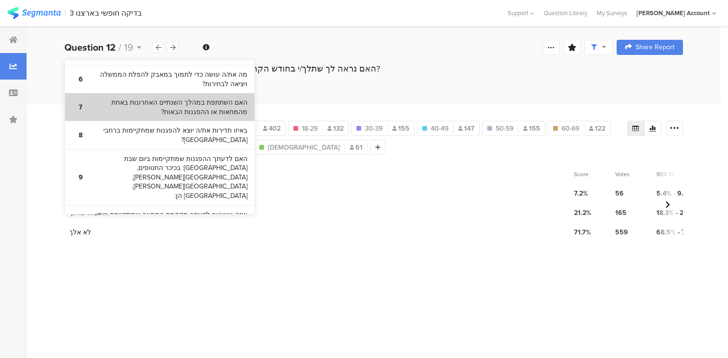
click at [149, 110] on bdi "האם השתתפת במהלך השנתיים האחרונות באחת מהמחאות או ההפגנות הבאות?" at bounding box center [168, 107] width 158 height 18
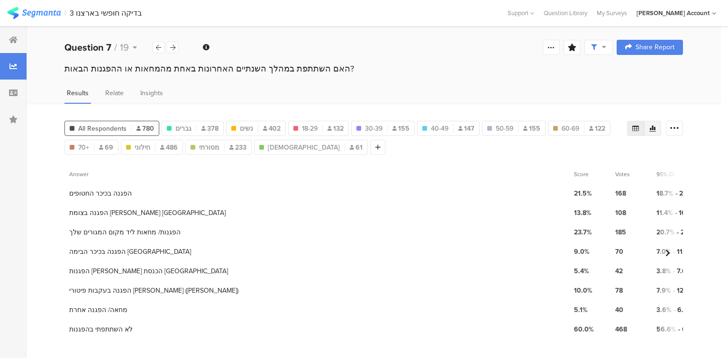
click at [660, 127] on div at bounding box center [652, 128] width 17 height 15
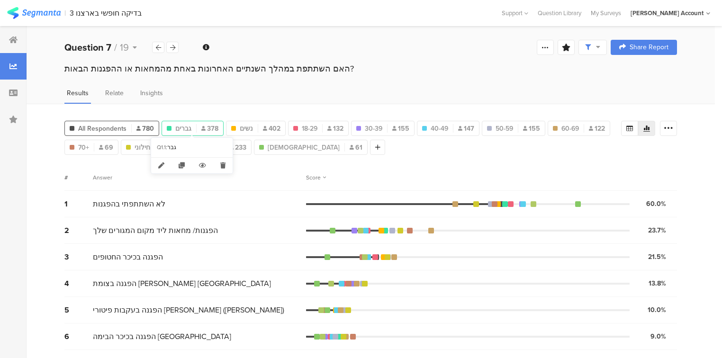
click at [184, 124] on span "גברים" at bounding box center [183, 129] width 16 height 10
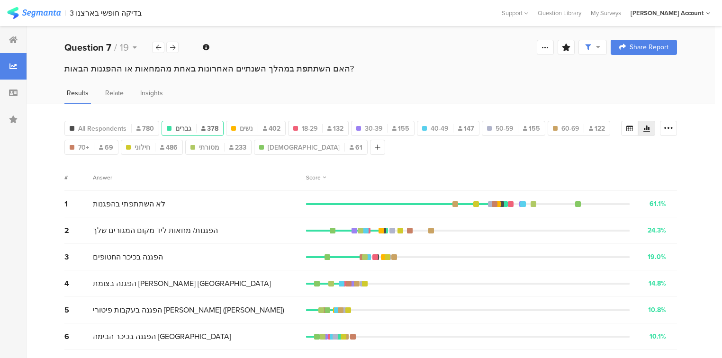
click at [184, 124] on span "גברים" at bounding box center [183, 129] width 16 height 10
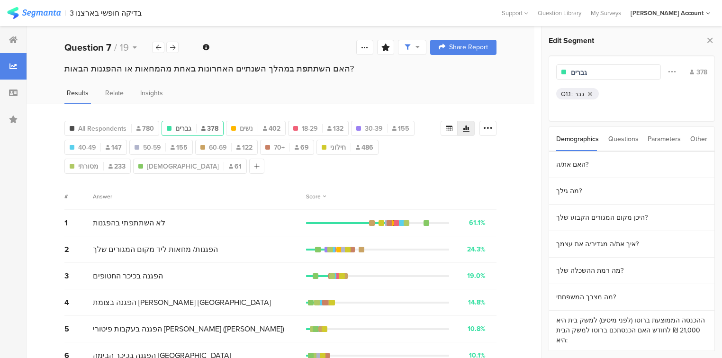
click at [184, 124] on span "גברים" at bounding box center [183, 129] width 16 height 10
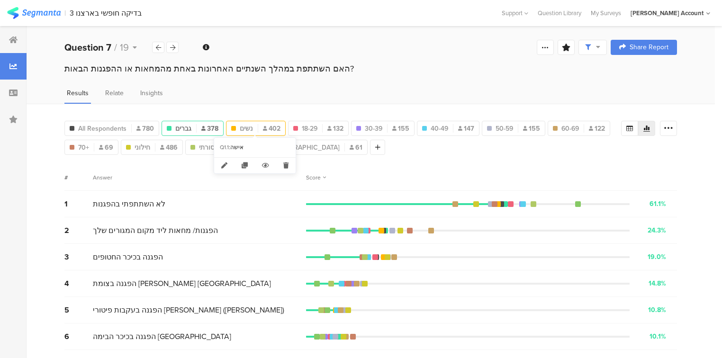
click at [243, 129] on span "נשים" at bounding box center [246, 129] width 13 height 10
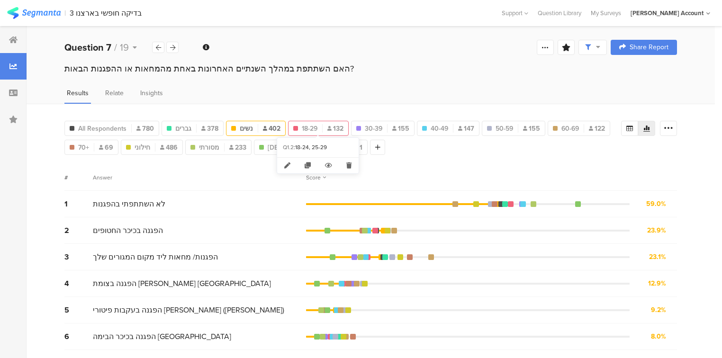
click at [308, 129] on span "18-29" at bounding box center [310, 129] width 16 height 10
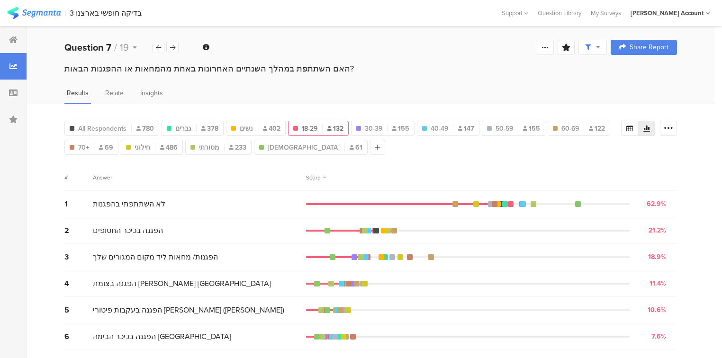
click at [308, 129] on span "18-29" at bounding box center [310, 129] width 16 height 10
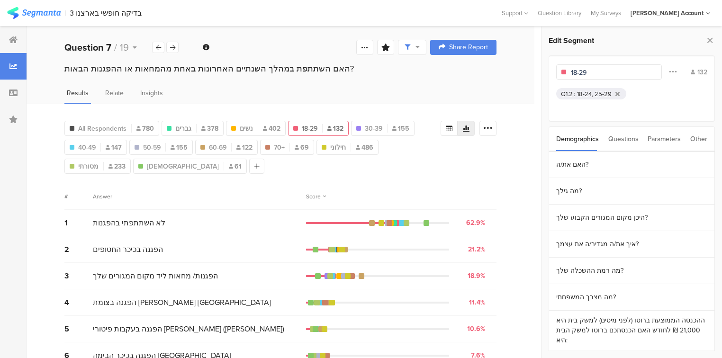
click at [308, 129] on span "18-29" at bounding box center [310, 129] width 16 height 10
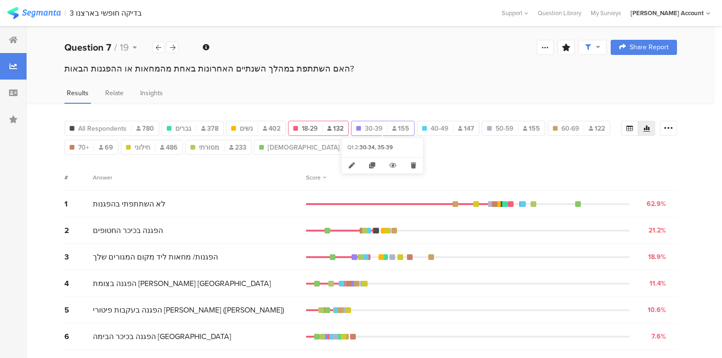
click at [375, 125] on span "30-39" at bounding box center [374, 129] width 18 height 10
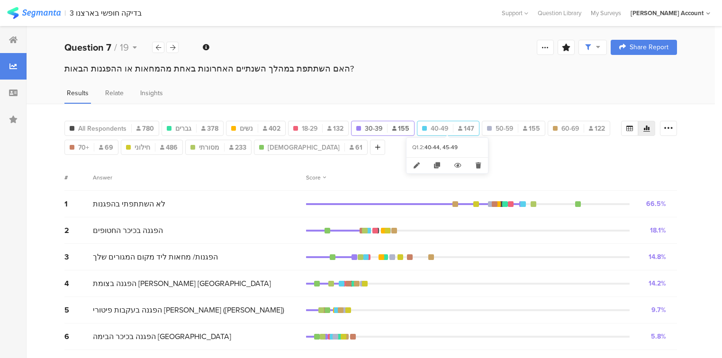
click at [441, 129] on span "40-49" at bounding box center [440, 129] width 18 height 10
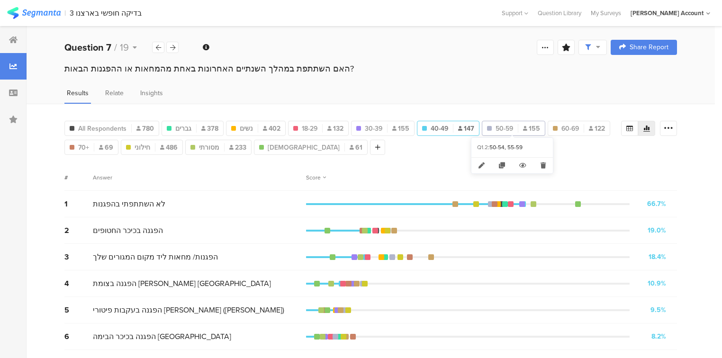
click at [499, 126] on span "50-59" at bounding box center [505, 129] width 18 height 10
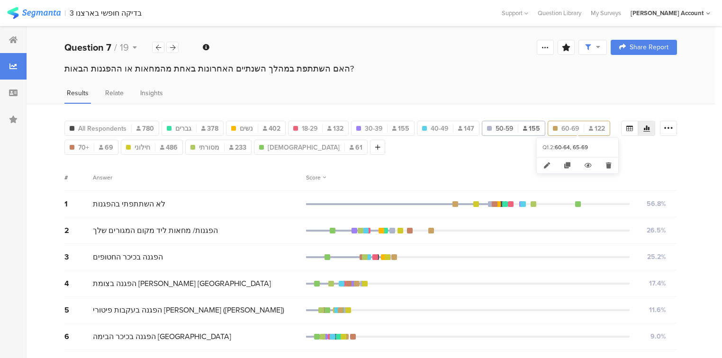
click at [562, 127] on span "60-69" at bounding box center [571, 129] width 18 height 10
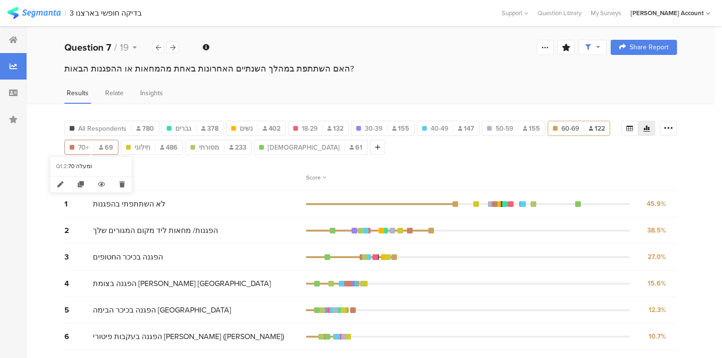
click at [78, 146] on span "70+" at bounding box center [83, 148] width 11 height 10
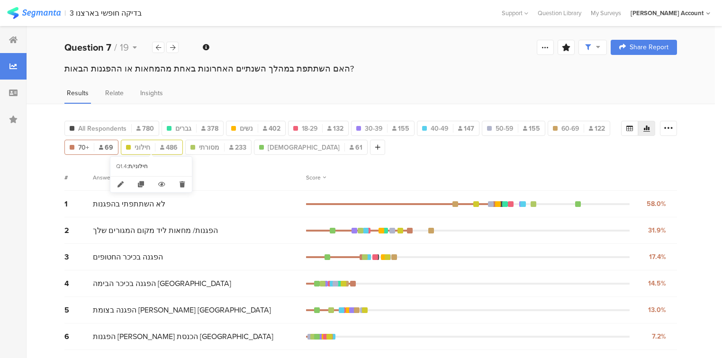
click at [141, 147] on span "חילוני" at bounding box center [143, 148] width 16 height 10
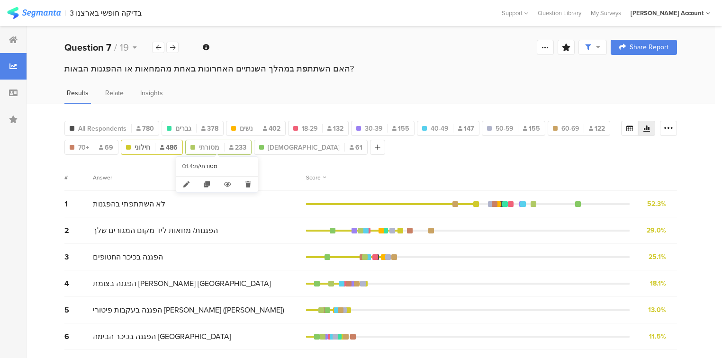
click at [211, 146] on span "מסורתי" at bounding box center [209, 148] width 20 height 10
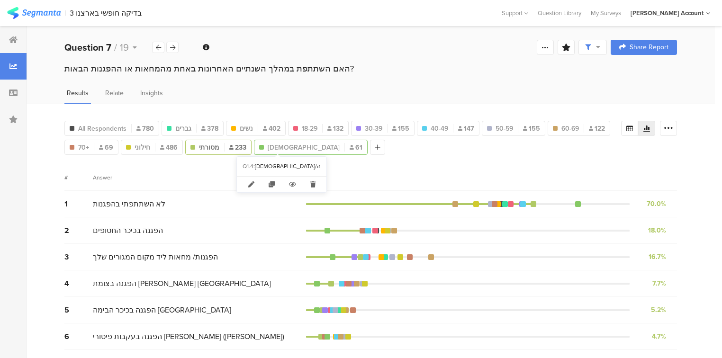
click at [277, 147] on div "דתי 61" at bounding box center [310, 148] width 113 height 10
type input "[DEMOGRAPHIC_DATA]"
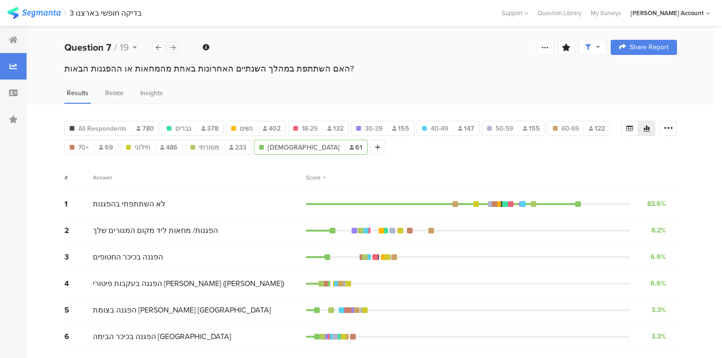
click at [174, 48] on icon at bounding box center [172, 48] width 5 height 6
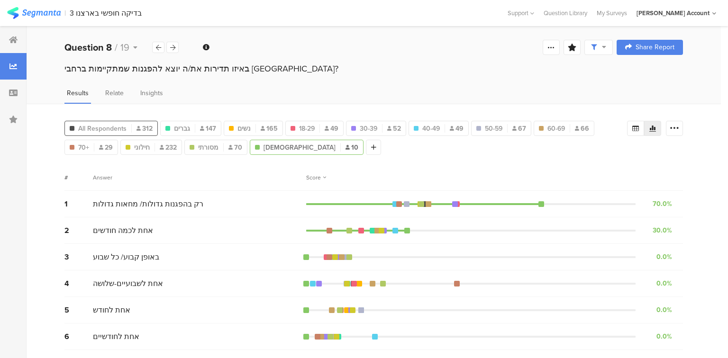
click at [110, 128] on span "All Respondents" at bounding box center [102, 129] width 48 height 10
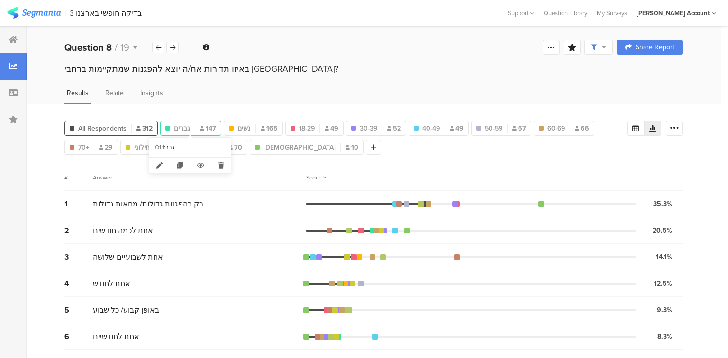
click at [198, 127] on div "גברים 147" at bounding box center [191, 129] width 60 height 10
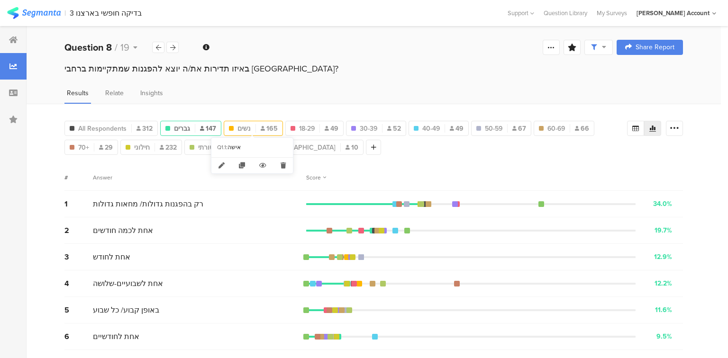
click at [256, 126] on div "נשים 165" at bounding box center [253, 129] width 58 height 10
type input "נשים"
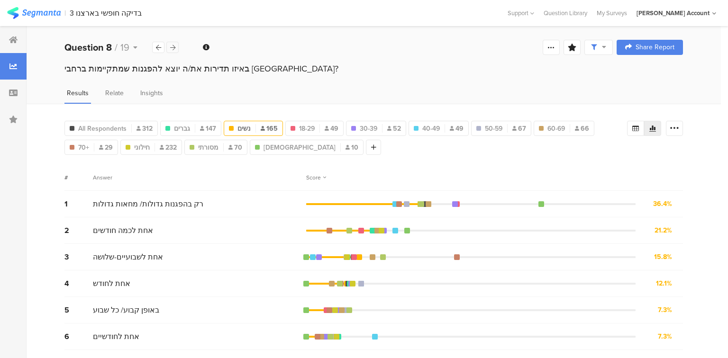
click at [174, 47] on icon at bounding box center [172, 48] width 5 height 6
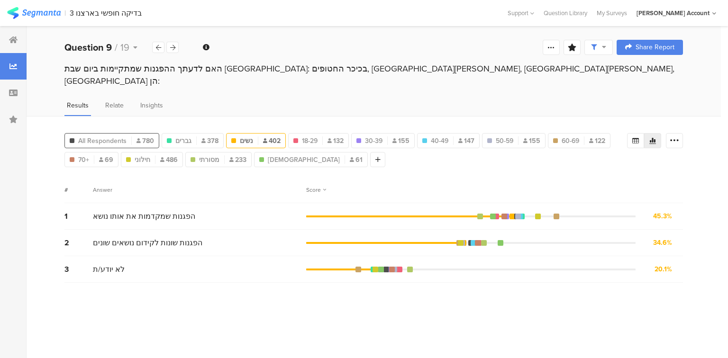
click at [100, 136] on span "All Respondents" at bounding box center [102, 141] width 48 height 10
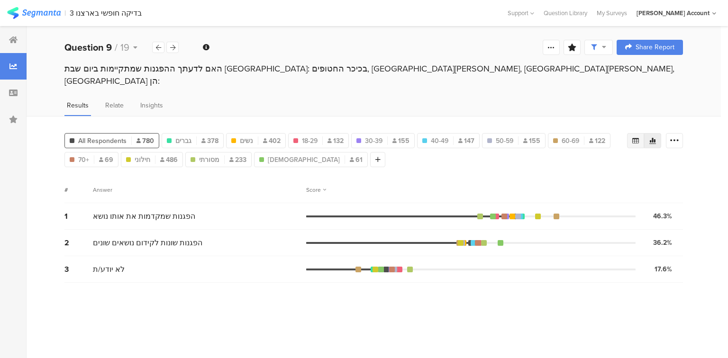
click at [632, 133] on div at bounding box center [635, 140] width 17 height 15
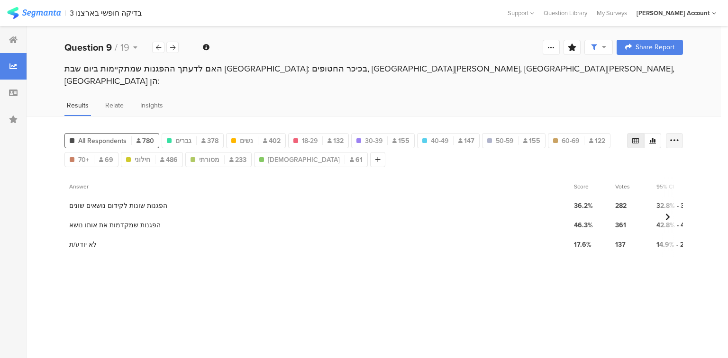
click at [675, 136] on icon at bounding box center [674, 140] width 9 height 9
click at [571, 154] on span "Export as Excel" at bounding box center [582, 154] width 45 height 9
click at [11, 126] on div at bounding box center [13, 119] width 27 height 27
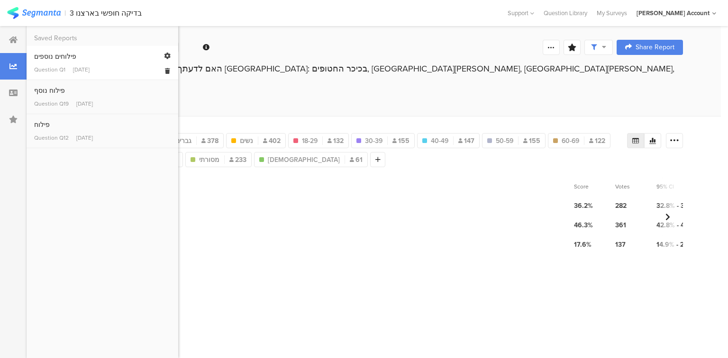
click at [44, 58] on div "פילוחים נוספים" at bounding box center [102, 57] width 136 height 10
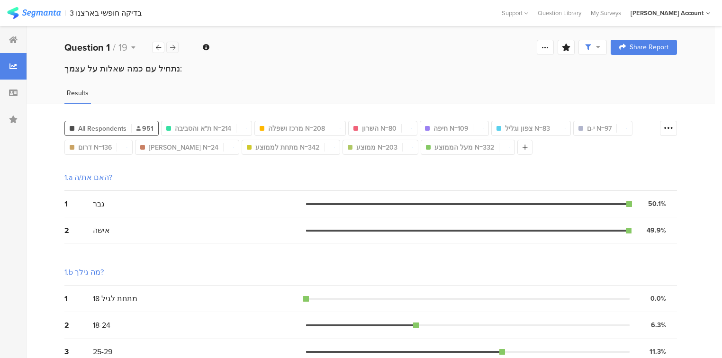
click at [174, 47] on icon at bounding box center [172, 48] width 5 height 6
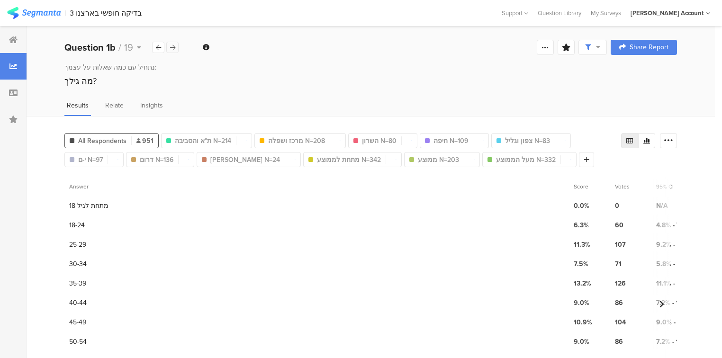
click at [174, 47] on icon at bounding box center [172, 48] width 5 height 6
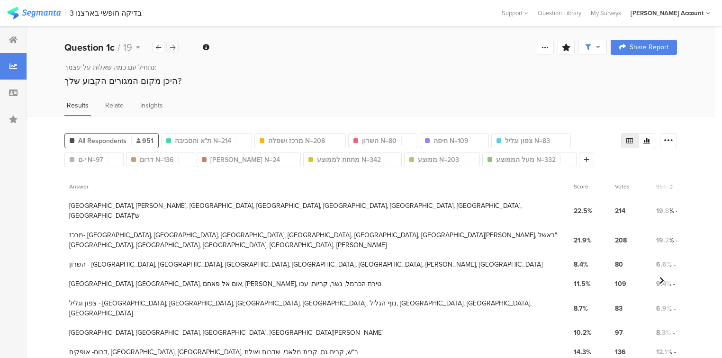
click at [174, 47] on icon at bounding box center [172, 48] width 5 height 6
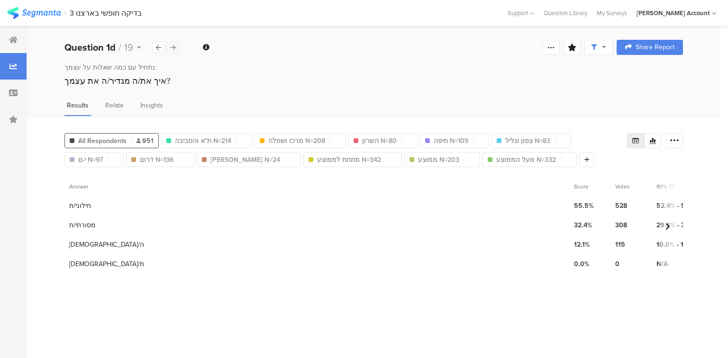
click at [174, 47] on icon at bounding box center [172, 48] width 5 height 6
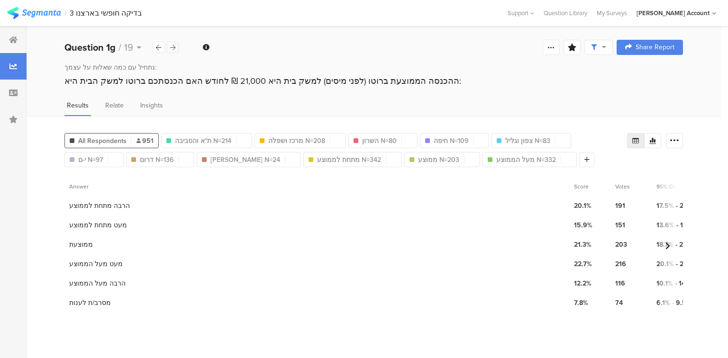
click at [174, 47] on icon at bounding box center [172, 48] width 5 height 6
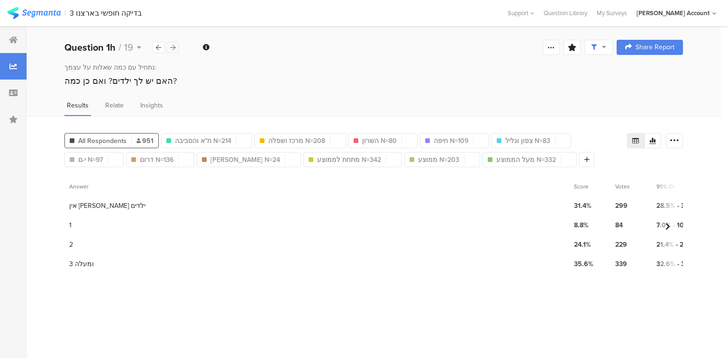
click at [174, 47] on icon at bounding box center [172, 48] width 5 height 6
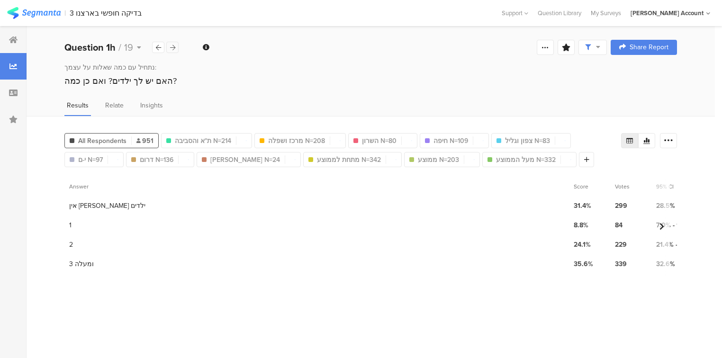
click at [174, 47] on icon at bounding box center [172, 48] width 5 height 6
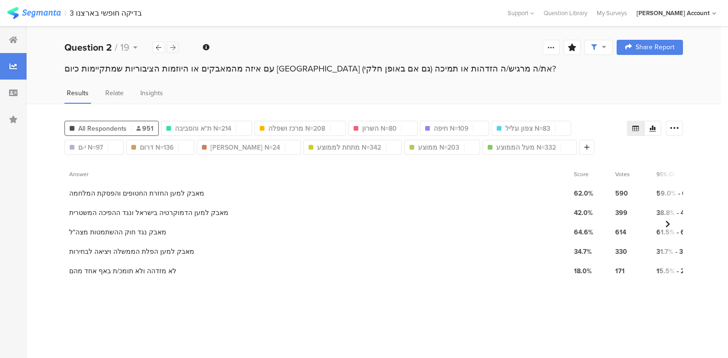
click at [174, 47] on icon at bounding box center [172, 48] width 5 height 6
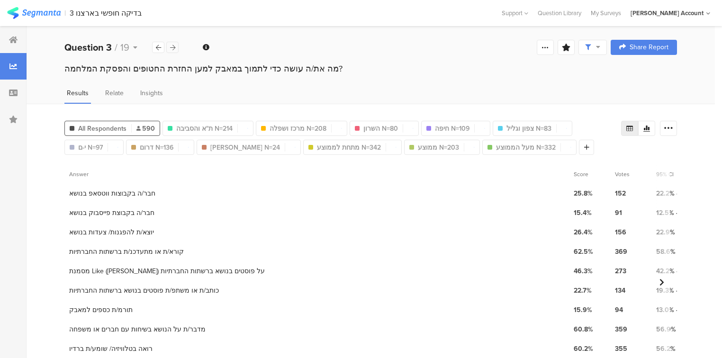
click at [174, 47] on icon at bounding box center [172, 48] width 5 height 6
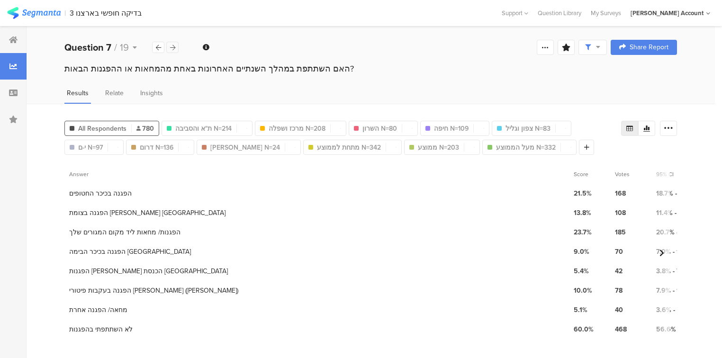
click at [174, 47] on icon at bounding box center [172, 48] width 5 height 6
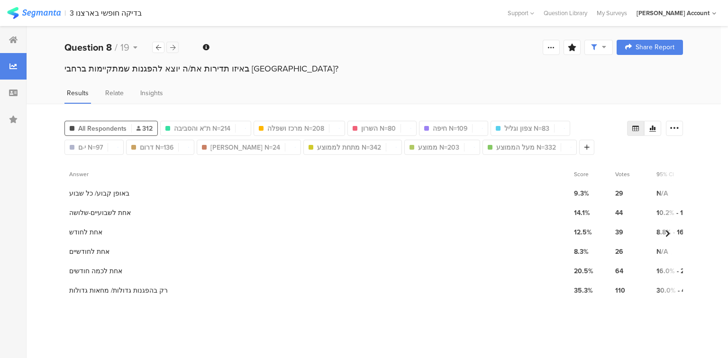
click at [174, 47] on icon at bounding box center [172, 48] width 5 height 6
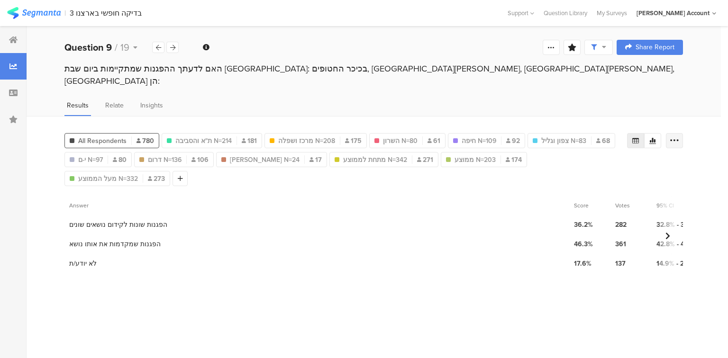
click at [674, 136] on icon at bounding box center [674, 140] width 9 height 9
click at [235, 136] on div "ת"א והסביבה N=214 181" at bounding box center [212, 141] width 100 height 10
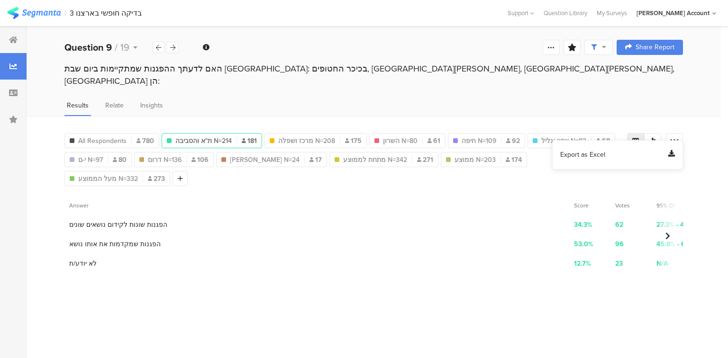
click at [227, 136] on span "ת"א והסביבה N=214" at bounding box center [203, 141] width 56 height 10
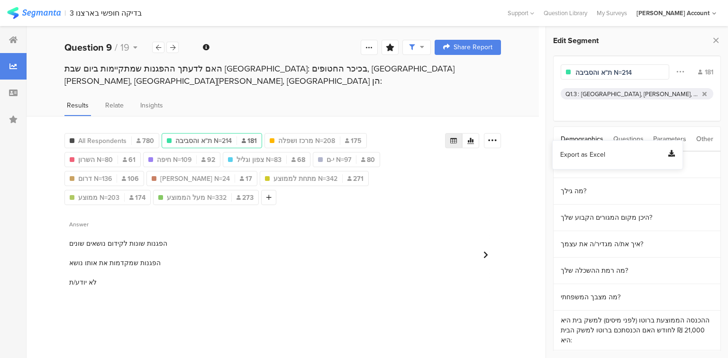
click at [625, 72] on input "ת"א והסביבה N=214" at bounding box center [616, 73] width 82 height 10
click at [311, 136] on span "מרכז ושפלה N=208" at bounding box center [305, 141] width 57 height 10
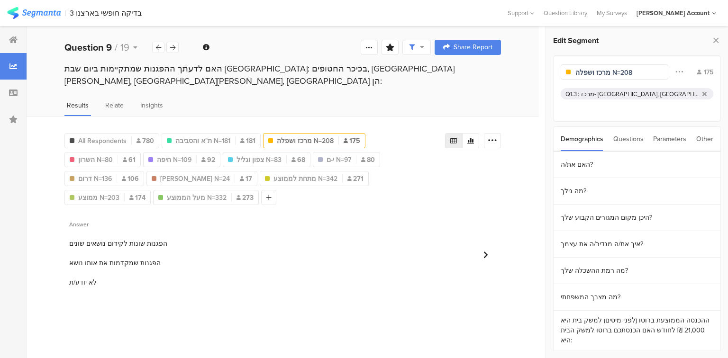
click at [625, 69] on input "מרכז ושפלה N=208" at bounding box center [616, 73] width 82 height 10
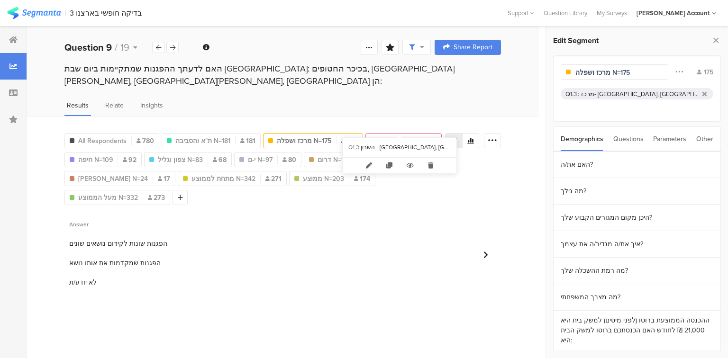
click at [409, 136] on span "השרון N=80" at bounding box center [396, 141] width 35 height 10
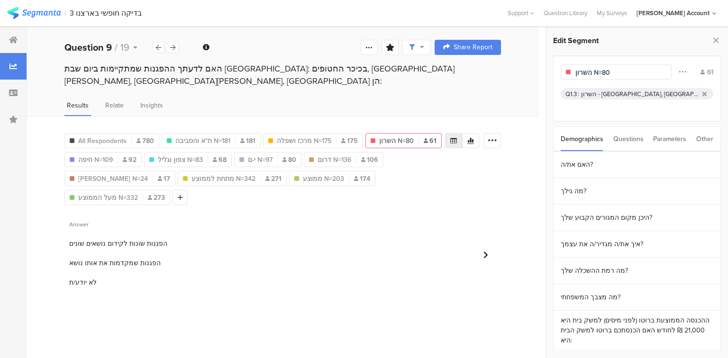
click at [604, 71] on input "השרון N=80" at bounding box center [616, 73] width 82 height 10
click at [98, 155] on span "חיפה N=109" at bounding box center [95, 160] width 35 height 10
click at [607, 71] on input "חיפה N=109" at bounding box center [616, 73] width 82 height 10
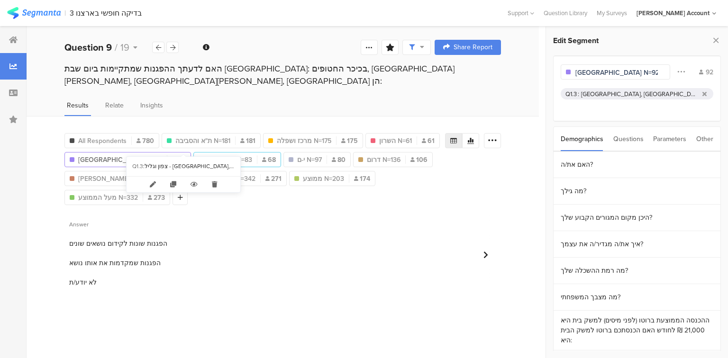
click at [207, 155] on span "צפון וגליל N=83" at bounding box center [229, 160] width 45 height 10
click at [614, 71] on input "צפון וגליל N=83" at bounding box center [616, 73] width 82 height 10
click at [327, 155] on div at bounding box center [327, 159] width 0 height 9
click at [597, 72] on input "י-ם N=97" at bounding box center [616, 73] width 82 height 10
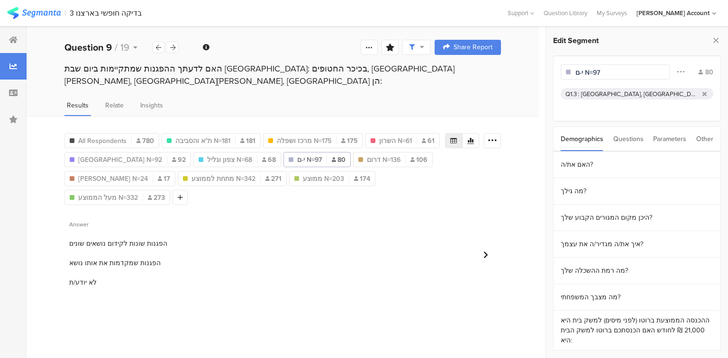
click at [597, 72] on input "י-ם N=97" at bounding box center [616, 73] width 82 height 10
click at [368, 155] on span "דרום N=136" at bounding box center [385, 160] width 34 height 10
click at [601, 70] on input "דרום N=136" at bounding box center [616, 73] width 82 height 10
drag, startPoint x: 115, startPoint y: 165, endPoint x: 189, endPoint y: 155, distance: 74.6
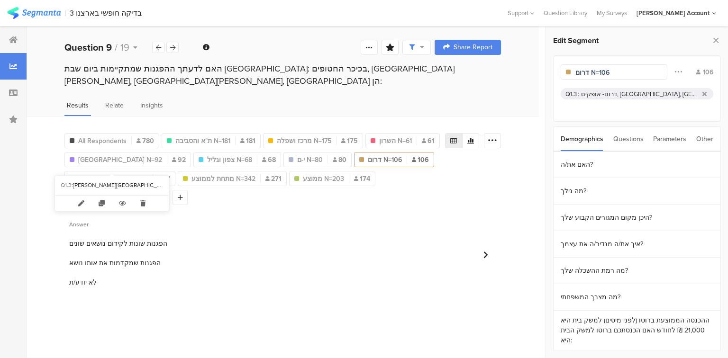
click at [115, 174] on span "[PERSON_NAME] N=24" at bounding box center [113, 179] width 70 height 10
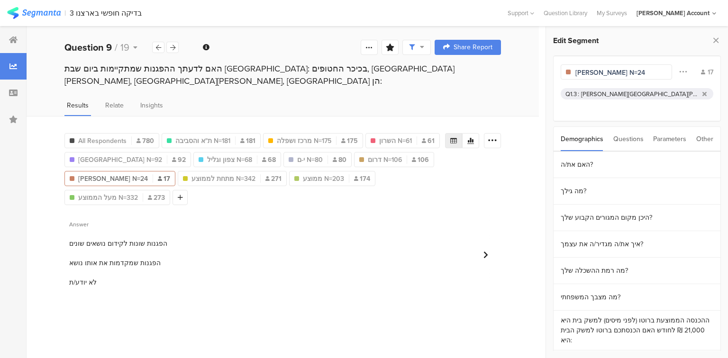
click at [626, 69] on input "[PERSON_NAME] N=24" at bounding box center [616, 73] width 82 height 10
click at [221, 174] on span "מתחת לממוצע N=342" at bounding box center [222, 179] width 64 height 10
click at [630, 70] on input "מתחת לממוצע N=342" at bounding box center [616, 73] width 82 height 10
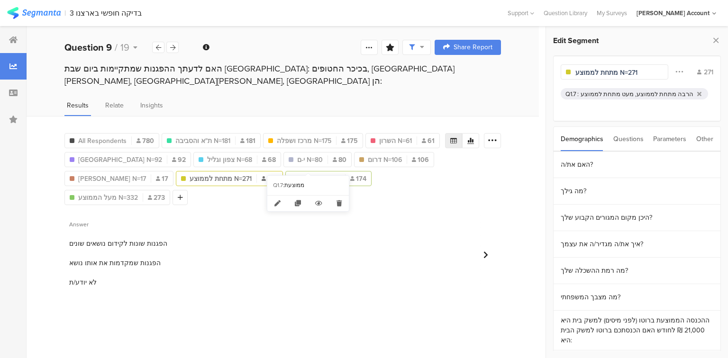
click at [314, 174] on span "ממוצע N=203" at bounding box center [319, 179] width 41 height 10
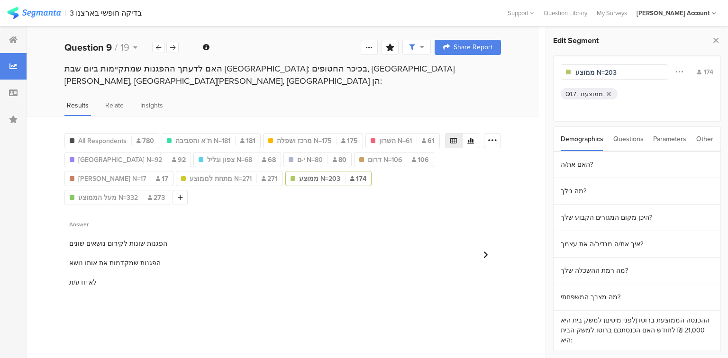
click at [605, 71] on input "ממוצע N=203" at bounding box center [616, 73] width 82 height 10
click at [103, 193] on span "מעל הממוצע N=332" at bounding box center [108, 198] width 60 height 10
click at [627, 71] on input "מעל הממוצע N=332" at bounding box center [616, 73] width 82 height 10
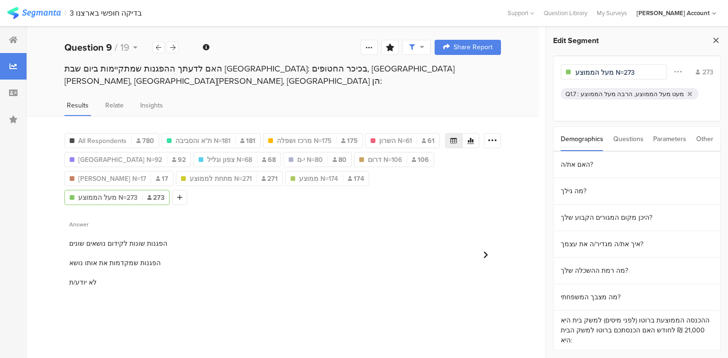
type input "מעל הממוצע N=273"
click at [714, 40] on icon at bounding box center [716, 40] width 10 height 13
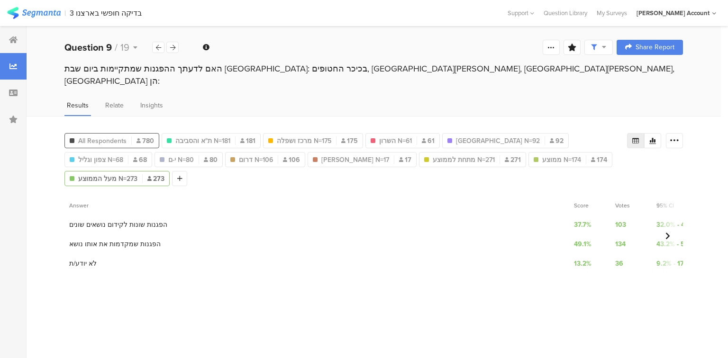
click at [93, 136] on span "All Respondents" at bounding box center [102, 141] width 48 height 10
click at [675, 136] on icon at bounding box center [674, 140] width 9 height 9
click at [589, 155] on span "Export as Excel" at bounding box center [582, 154] width 45 height 9
click at [102, 45] on b "Question 9" at bounding box center [87, 47] width 47 height 14
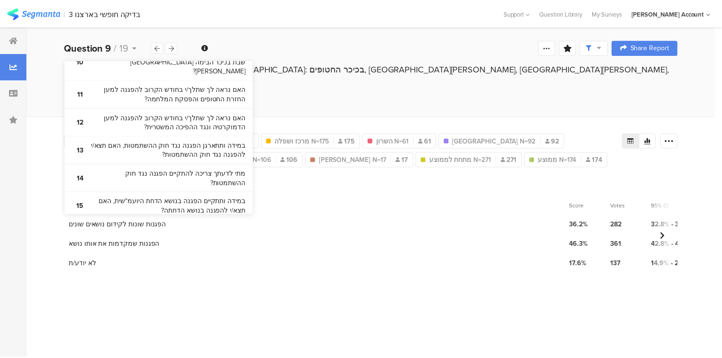
scroll to position [576, 0]
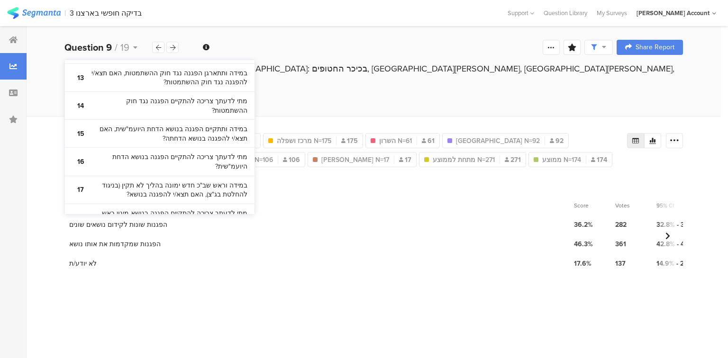
click at [177, 237] on bdi "בבחירות הבאות שיהיו, לאיזה מפלגה נראה לך שתצביע/י ?" at bounding box center [168, 246] width 158 height 18
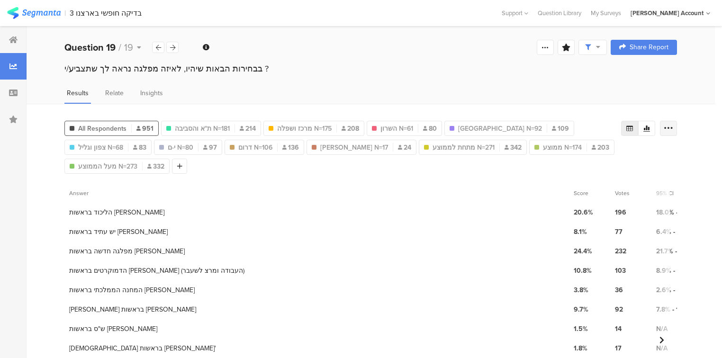
click at [673, 124] on icon at bounding box center [668, 128] width 9 height 9
click at [576, 157] on span "Export as Excel" at bounding box center [582, 154] width 45 height 9
click at [127, 47] on span "19" at bounding box center [128, 47] width 9 height 14
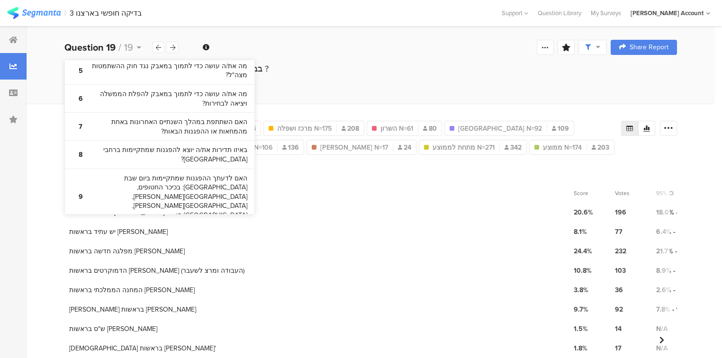
scroll to position [341, 0]
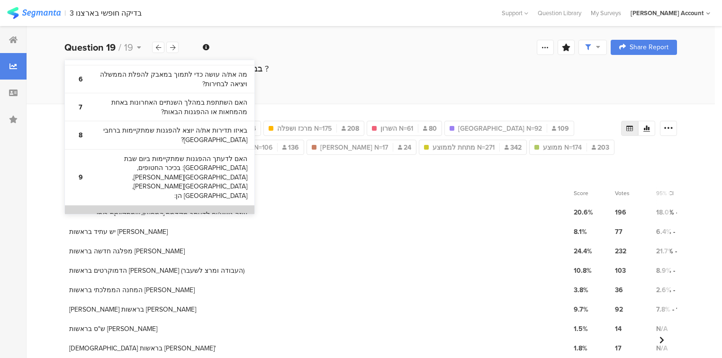
click at [145, 210] on bdi "איזה נושא/ים לדעתך מקדמת המחאה שמתקיימת בימי שבת בכיכר הבימה [GEOGRAPHIC_DATA] …" at bounding box center [168, 224] width 158 height 28
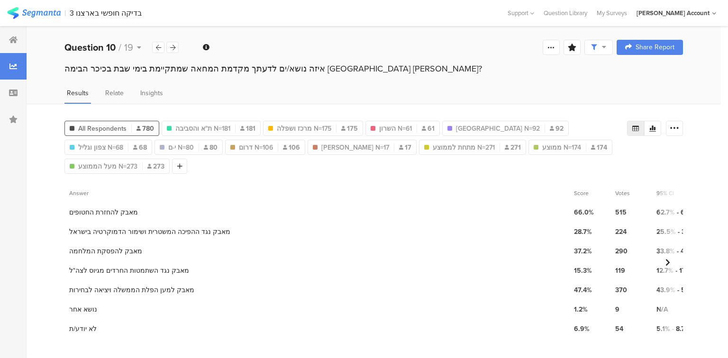
click at [167, 70] on div "איזה נושא/ים לדעתך מקדמת המחאה שמתקיימת בימי שבת בכיכר הבימה [GEOGRAPHIC_DATA] …" at bounding box center [373, 69] width 618 height 12
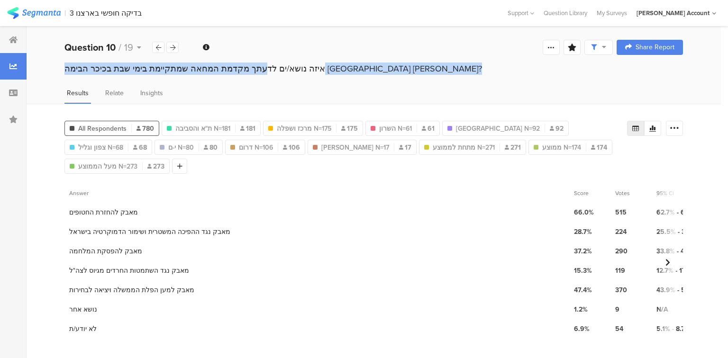
click at [167, 70] on div "איזה נושא/ים לדעתך מקדמת המחאה שמתקיימת בימי שבת בכיכר הבימה [GEOGRAPHIC_DATA] …" at bounding box center [373, 69] width 618 height 12
copy section "איזה נושא/ים לדעתך מקדמת המחאה שמתקיימת בימי שבת בכיכר הבימה [GEOGRAPHIC_DATA] …"
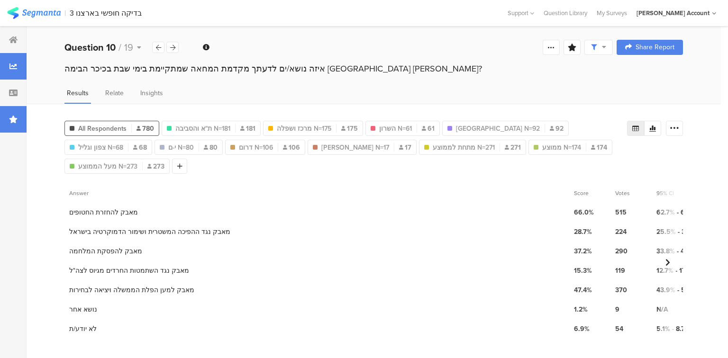
click at [18, 121] on div at bounding box center [13, 119] width 27 height 27
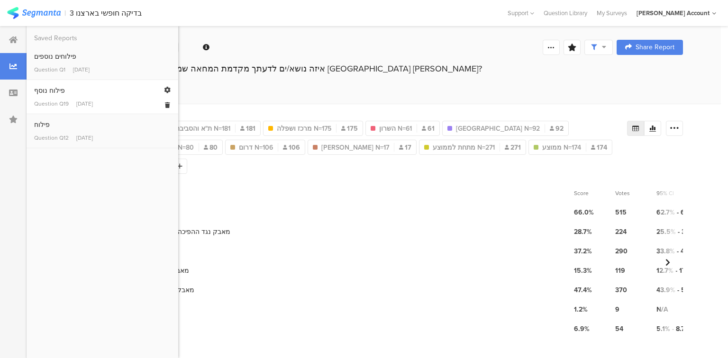
click at [38, 95] on div "פילוח נוסף" at bounding box center [102, 91] width 136 height 10
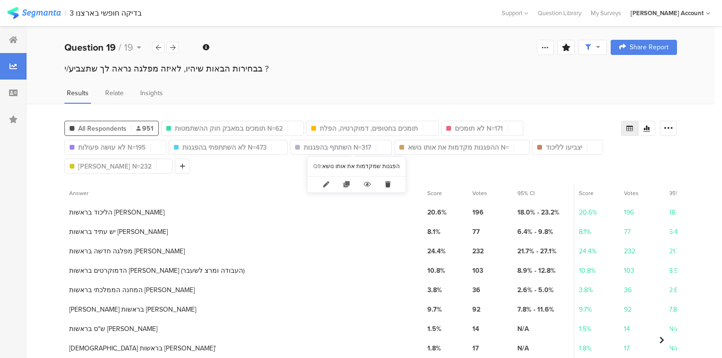
click at [383, 188] on icon at bounding box center [387, 185] width 19 height 16
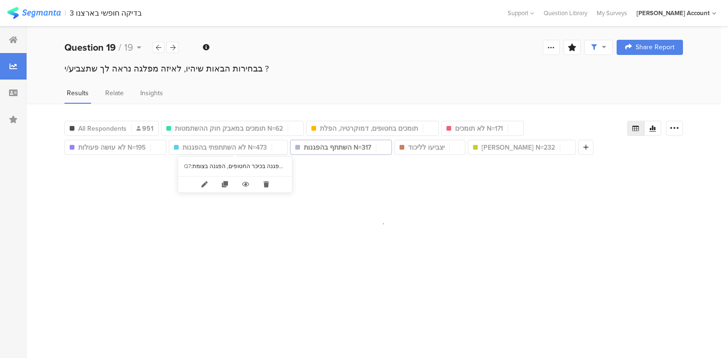
drag, startPoint x: 269, startPoint y: 185, endPoint x: 246, endPoint y: 175, distance: 24.2
click at [267, 185] on icon at bounding box center [265, 185] width 19 height 16
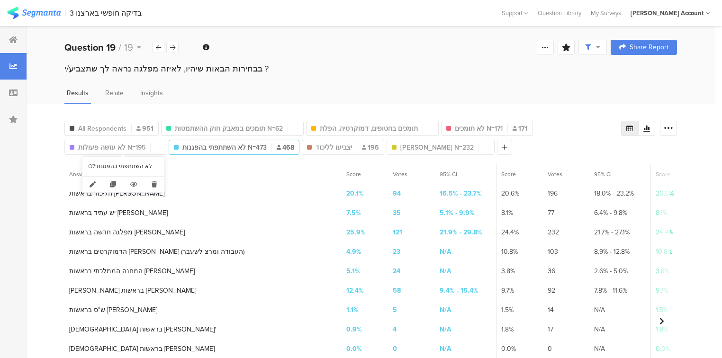
click at [154, 184] on icon at bounding box center [154, 185] width 19 height 16
type input "לא עושה פעולות N=195"
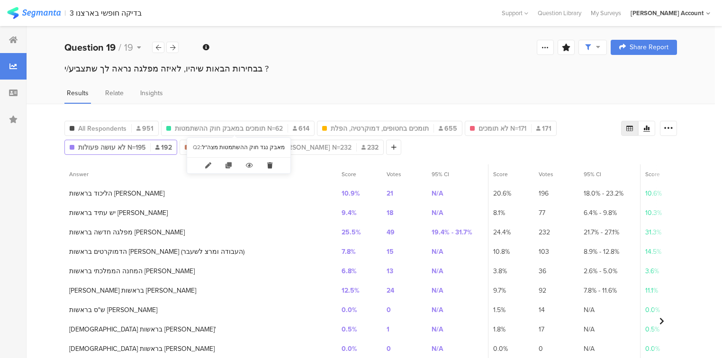
click at [266, 166] on icon at bounding box center [269, 166] width 19 height 16
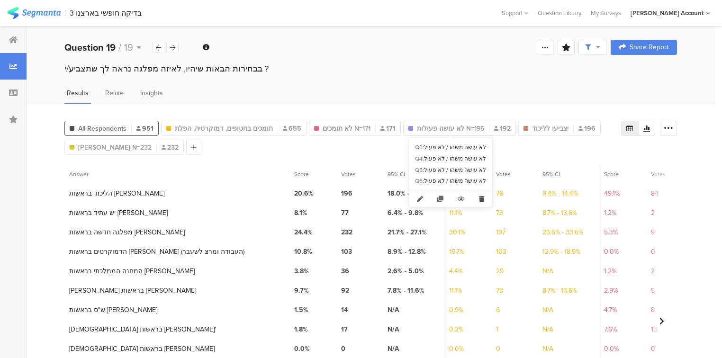
click at [479, 199] on icon at bounding box center [481, 199] width 19 height 16
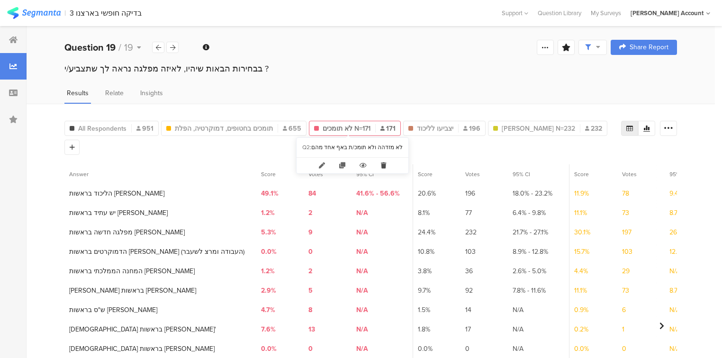
click at [378, 164] on icon at bounding box center [383, 166] width 19 height 16
type input "תומכים בחטופים, דמוקרטיה, הפלת"
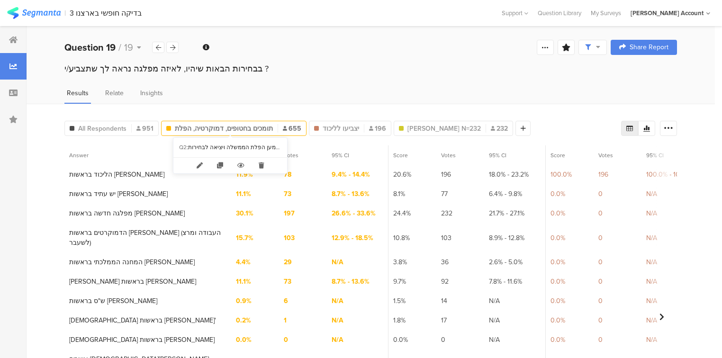
click at [262, 166] on icon at bounding box center [261, 166] width 19 height 16
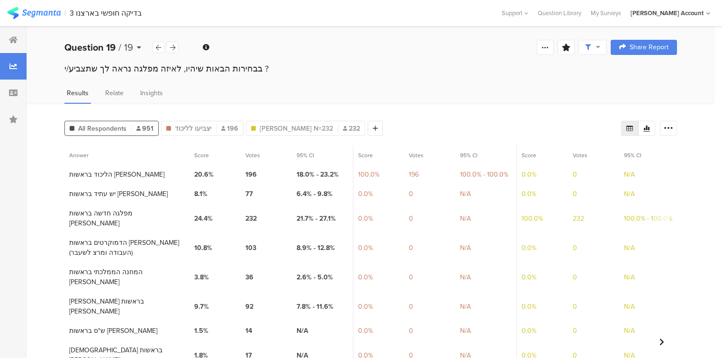
click at [103, 47] on b "Question 19" at bounding box center [89, 47] width 51 height 14
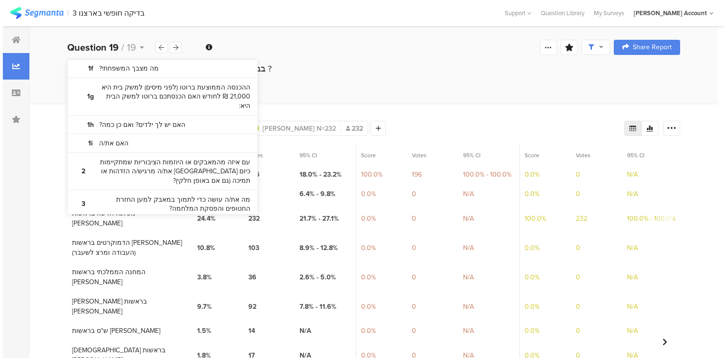
scroll to position [152, 0]
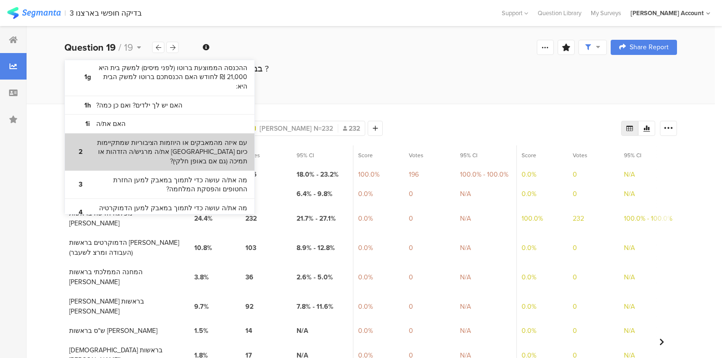
click at [125, 150] on bdi "עם איזה מהמאבקים או היוזמות הציבוריות שמתקיימות כיום [GEOGRAPHIC_DATA] את/ה מרג…" at bounding box center [168, 152] width 158 height 28
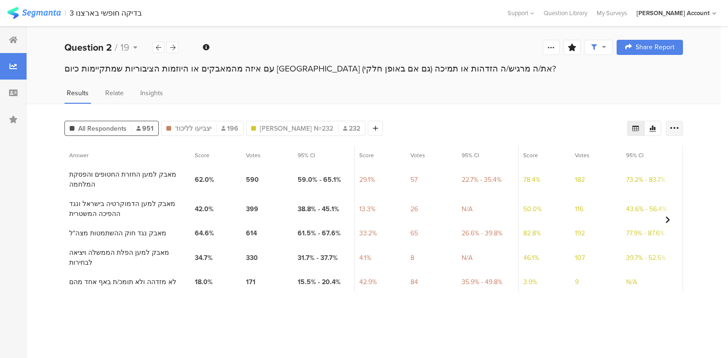
click at [678, 128] on icon at bounding box center [674, 128] width 9 height 9
click at [582, 156] on span "Export as Excel" at bounding box center [582, 154] width 45 height 9
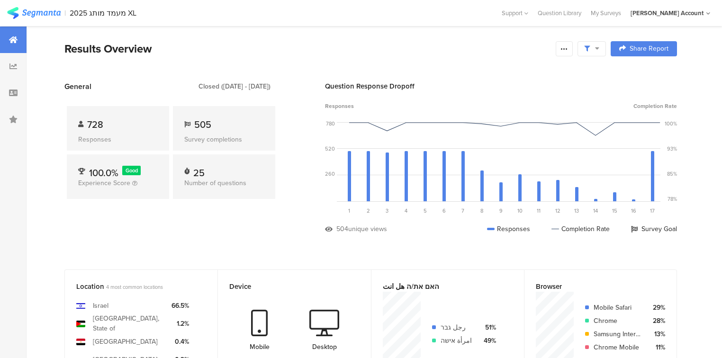
scroll to position [417, 0]
